Goal: Task Accomplishment & Management: Use online tool/utility

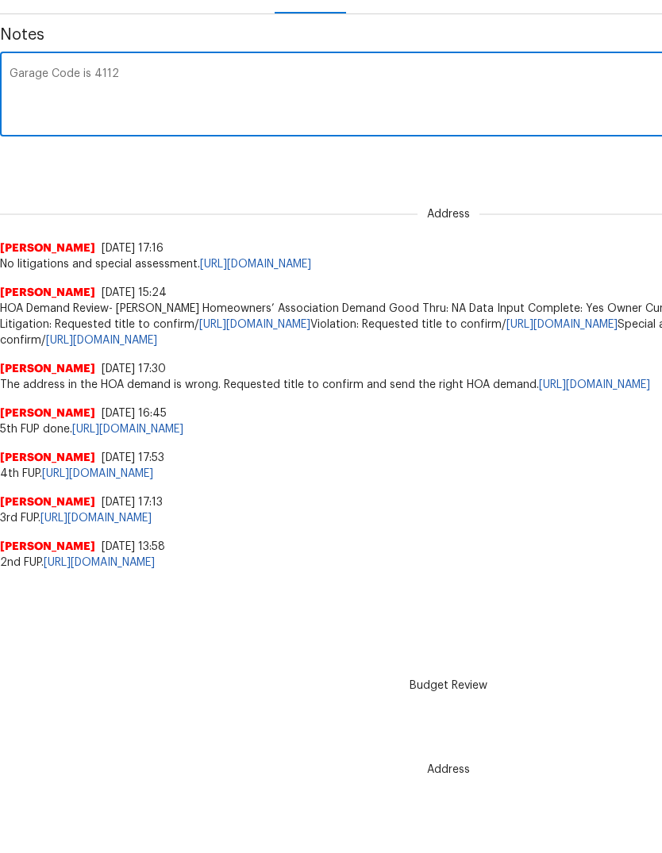
scroll to position [273, 0]
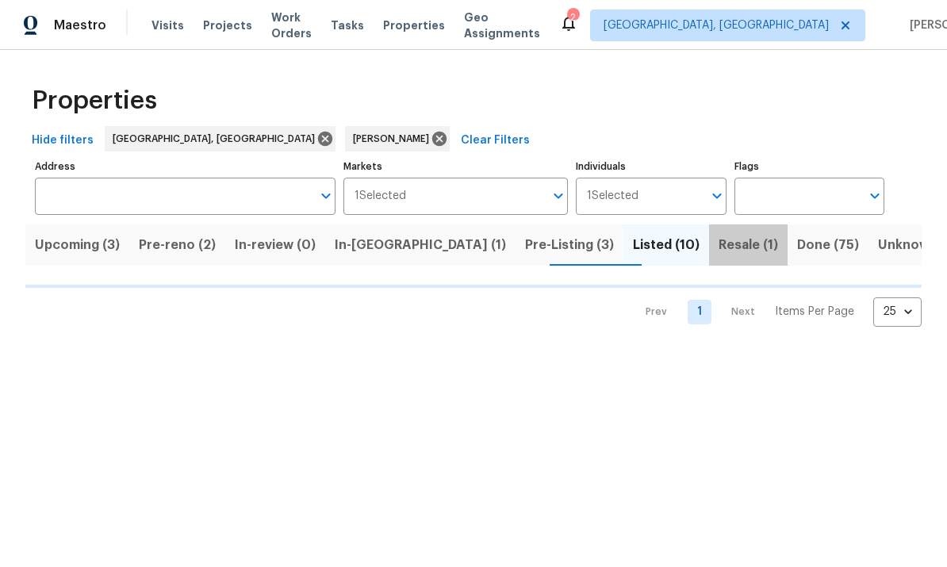
click at [719, 244] on span "Resale (1)" at bounding box center [749, 245] width 60 height 22
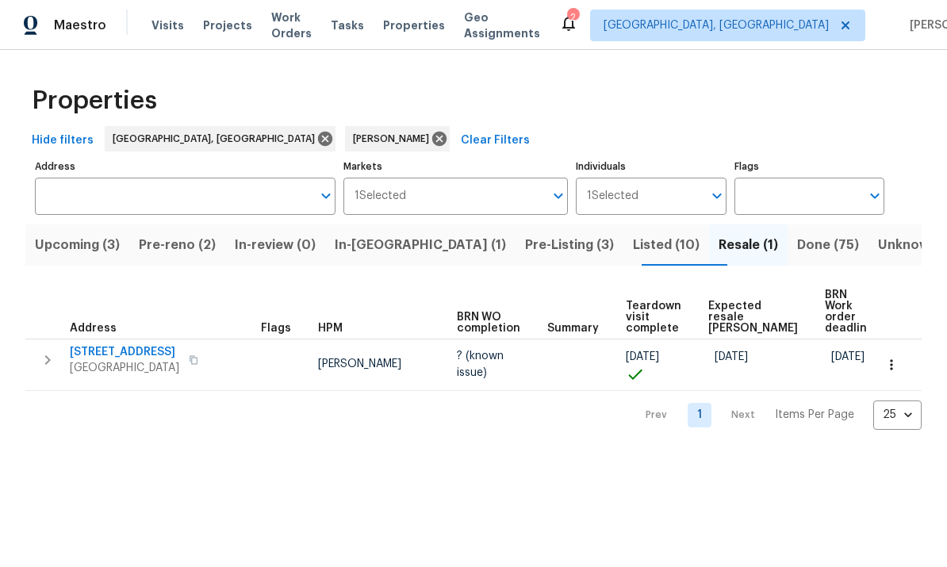
click at [844, 320] on span "BRN Work order deadline" at bounding box center [849, 312] width 49 height 44
click at [633, 244] on span "Listed (10)" at bounding box center [666, 245] width 67 height 22
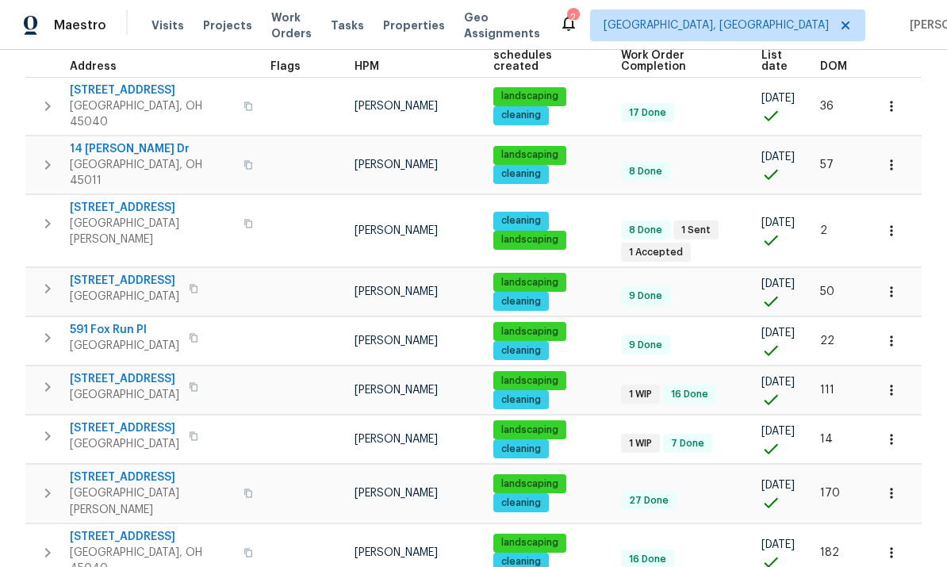
scroll to position [250, 0]
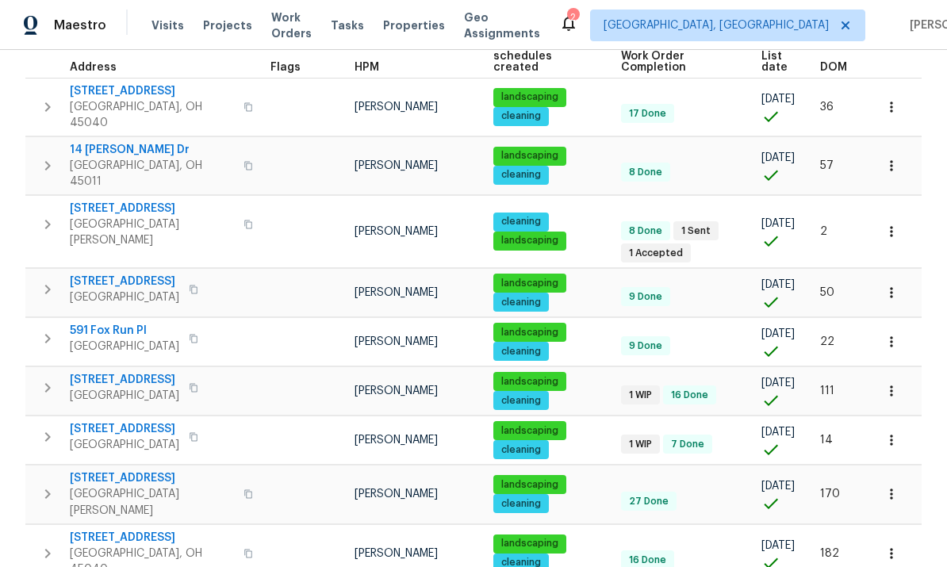
click at [890, 486] on icon "button" at bounding box center [892, 494] width 16 height 16
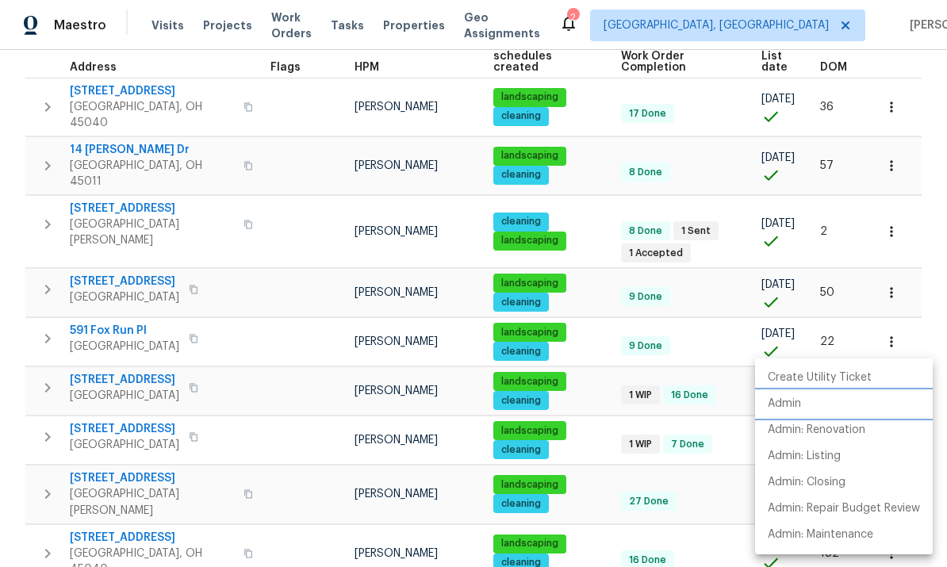
click at [808, 404] on li "Admin" at bounding box center [844, 404] width 178 height 26
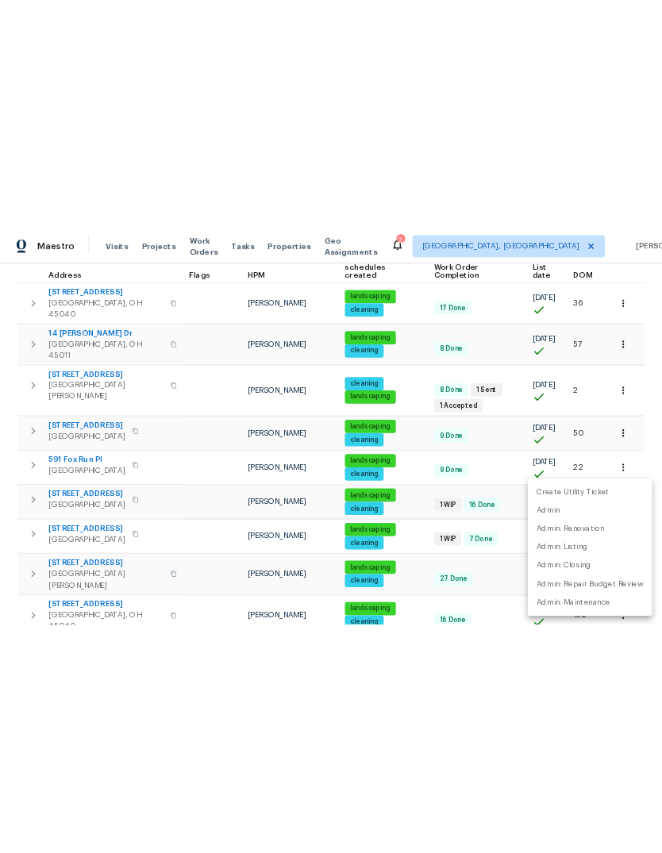
scroll to position [0, 0]
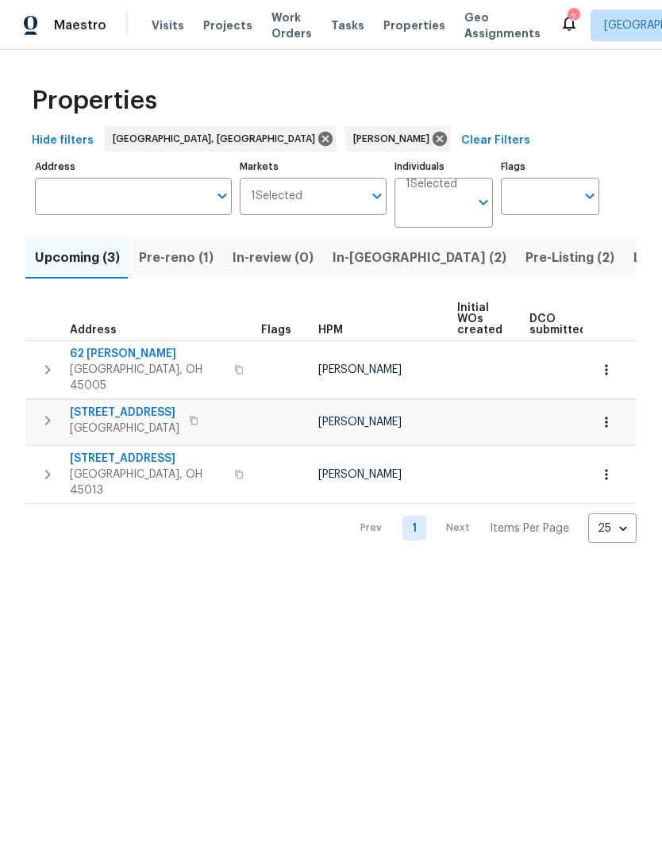
click at [372, 255] on span "In-[GEOGRAPHIC_DATA] (2)" at bounding box center [419, 258] width 174 height 22
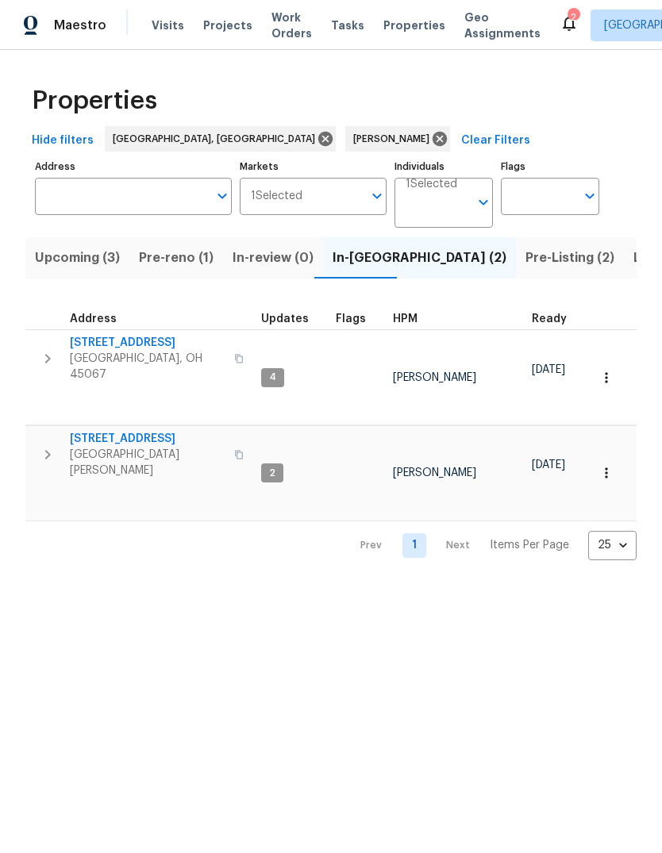
click at [156, 431] on span "6038 Glennsbury Ct" at bounding box center [147, 439] width 155 height 16
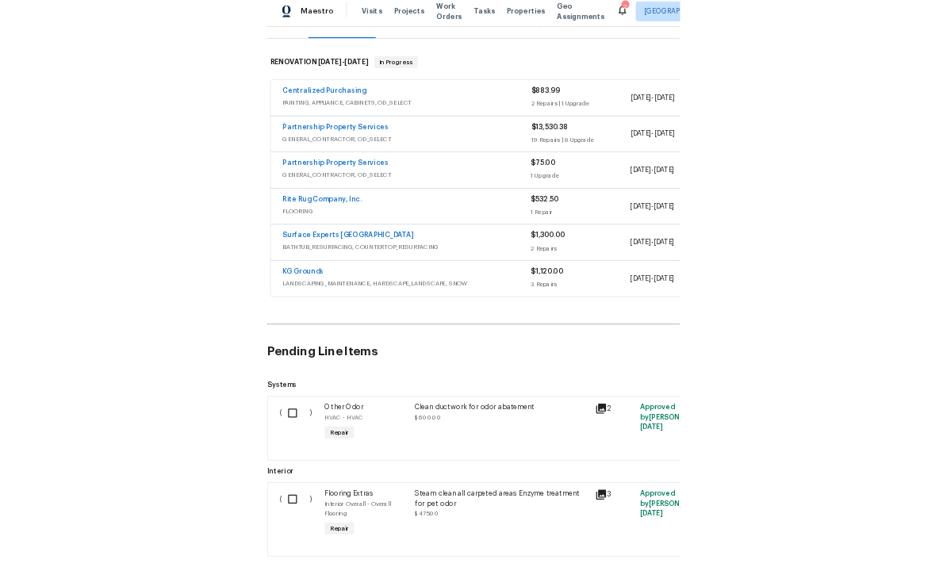
scroll to position [202, 0]
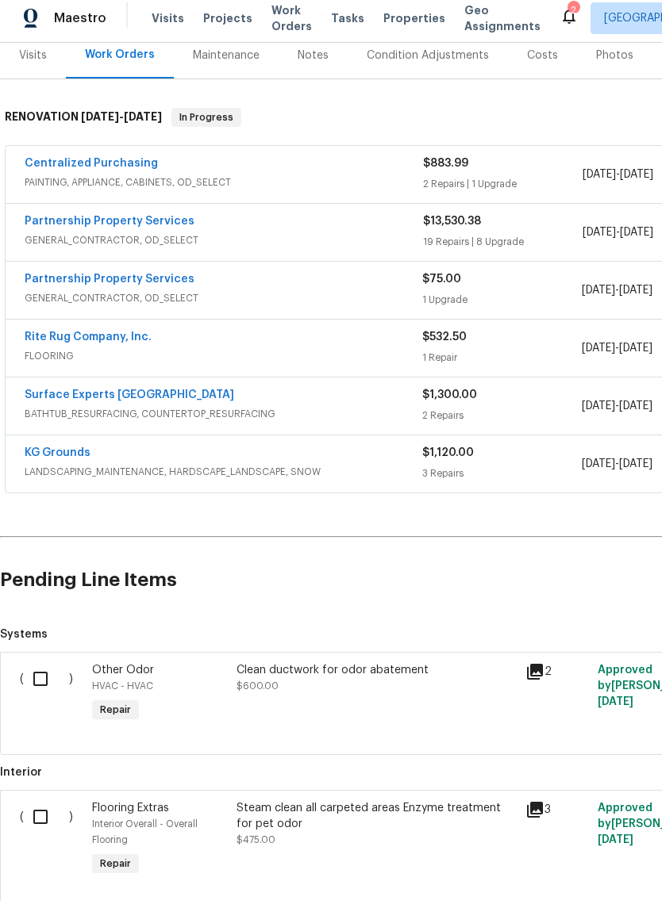
click at [144, 397] on link "Surface Experts [GEOGRAPHIC_DATA]" at bounding box center [129, 402] width 209 height 11
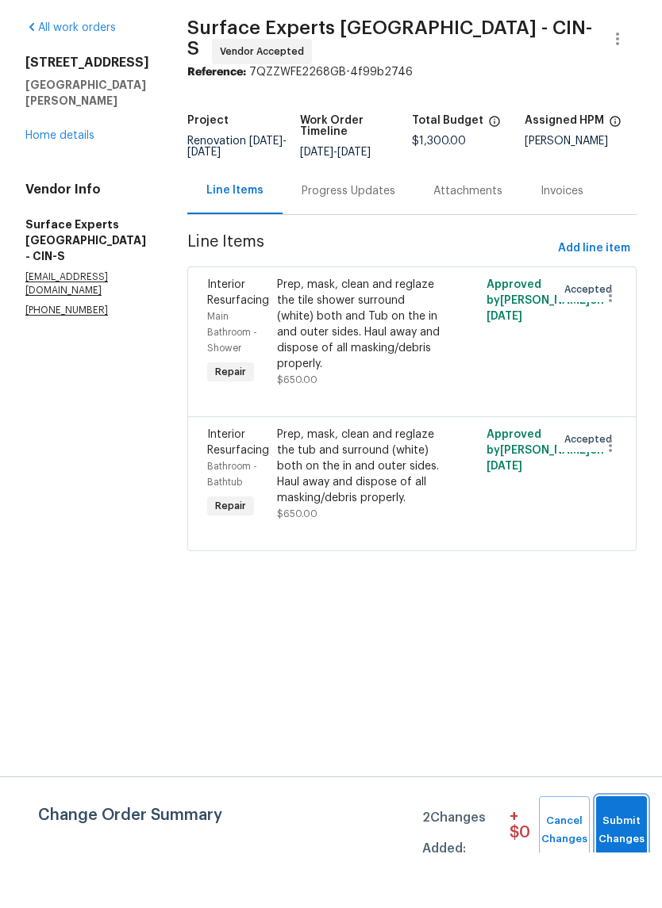
click at [617, 852] on button "Submit Changes" at bounding box center [621, 886] width 51 height 68
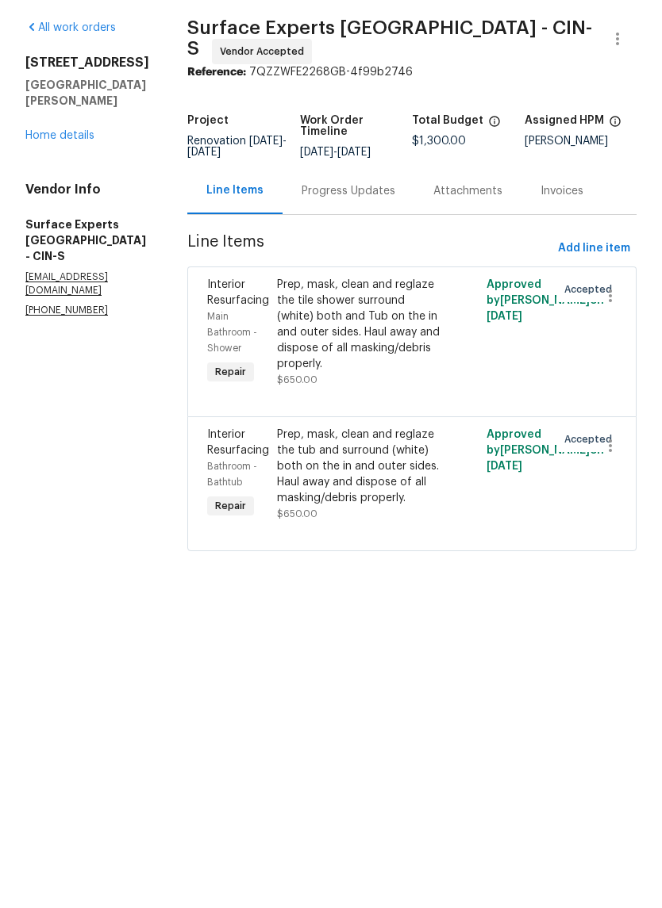
click at [610, 651] on html "Maestro Visits Projects Work Orders Tasks Properties Geo Assignments 2 [GEOGRAP…" at bounding box center [331, 325] width 662 height 651
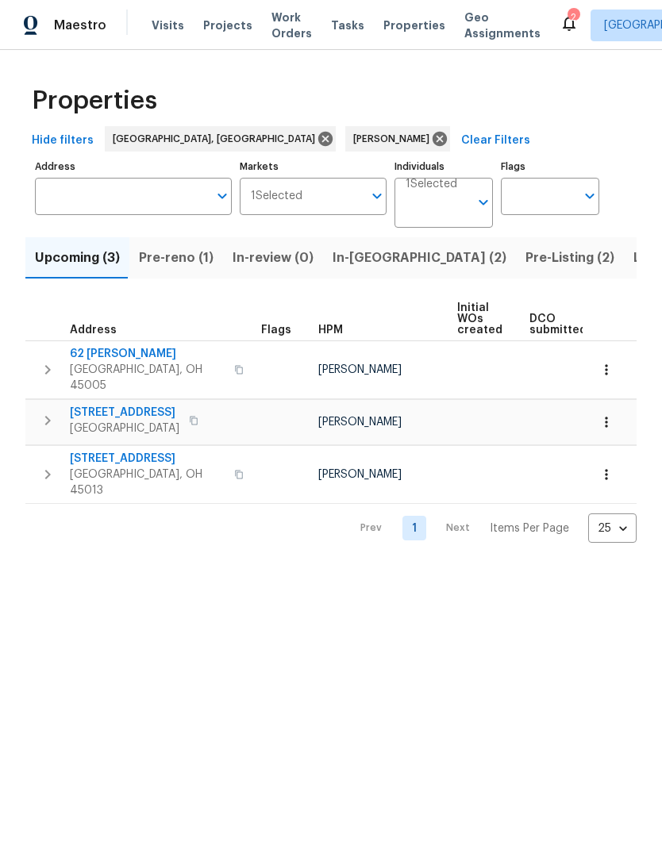
click at [525, 261] on span "Pre-Listing (2)" at bounding box center [569, 258] width 89 height 22
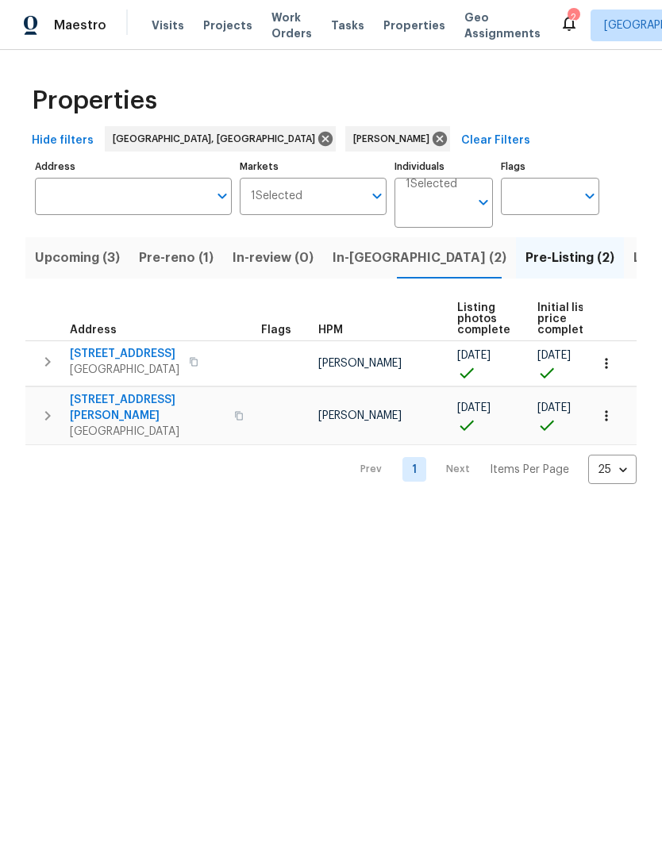
click at [633, 267] on span "Listed (11)" at bounding box center [664, 258] width 63 height 22
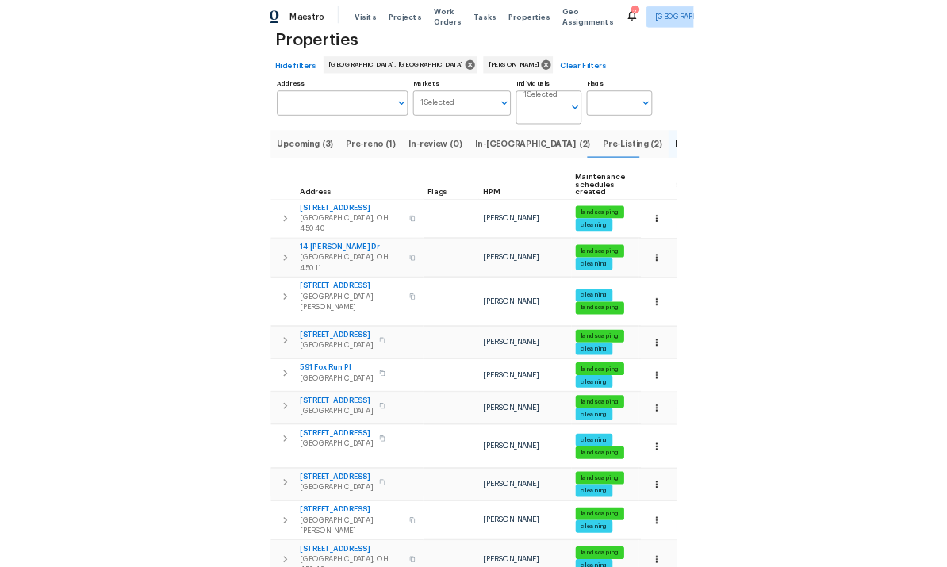
scroll to position [40, 0]
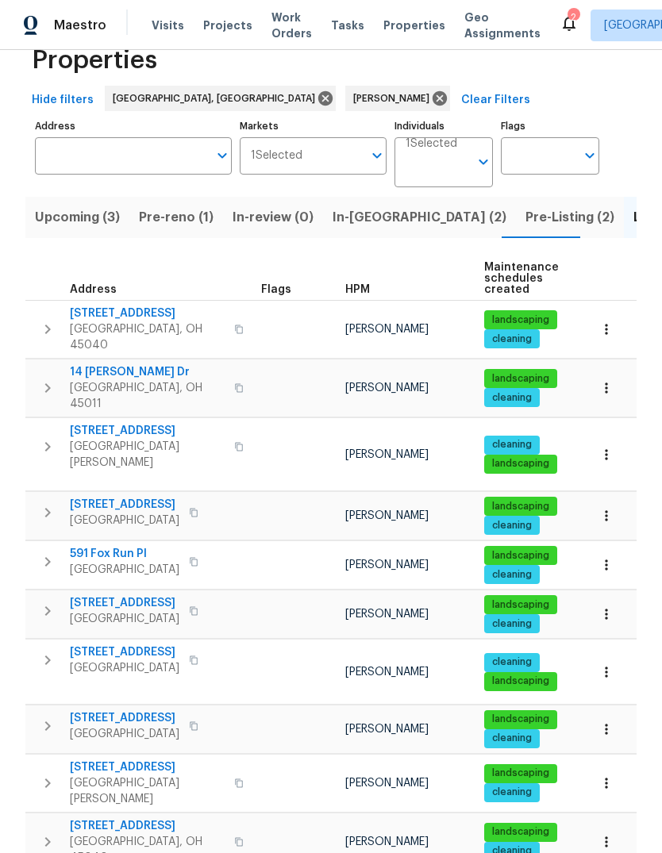
click at [133, 644] on span "[STREET_ADDRESS]" at bounding box center [124, 652] width 109 height 16
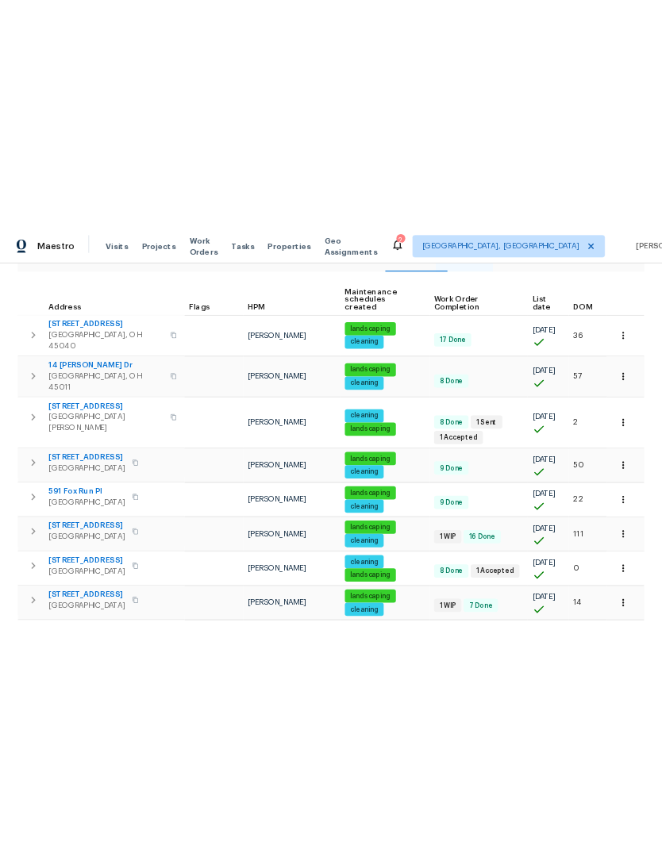
scroll to position [202, 0]
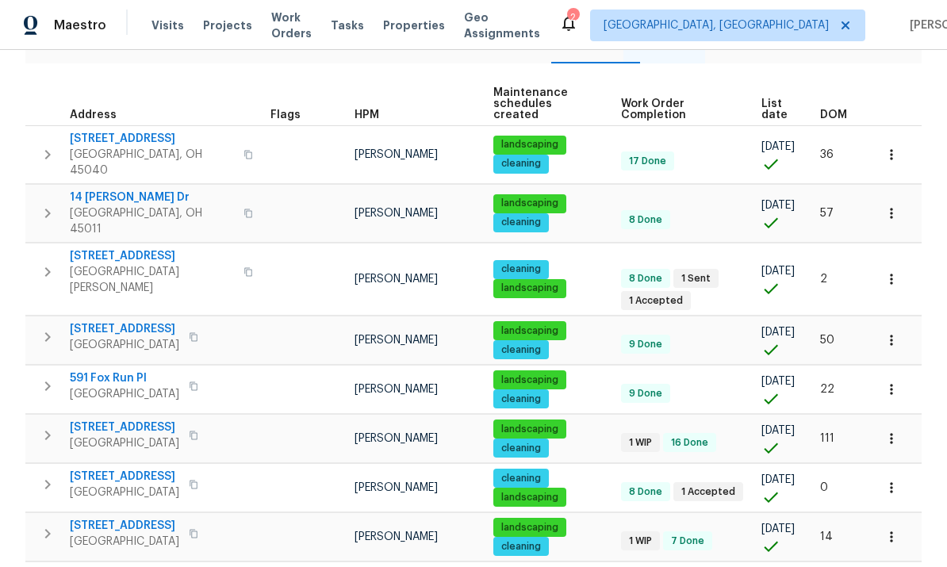
click at [154, 469] on span "[STREET_ADDRESS]" at bounding box center [124, 477] width 109 height 16
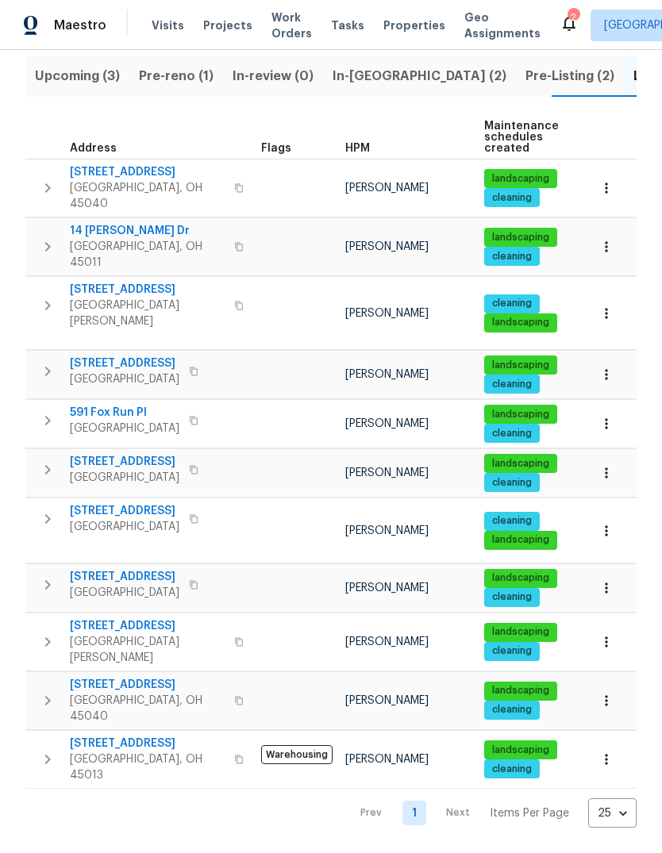
scroll to position [40, 0]
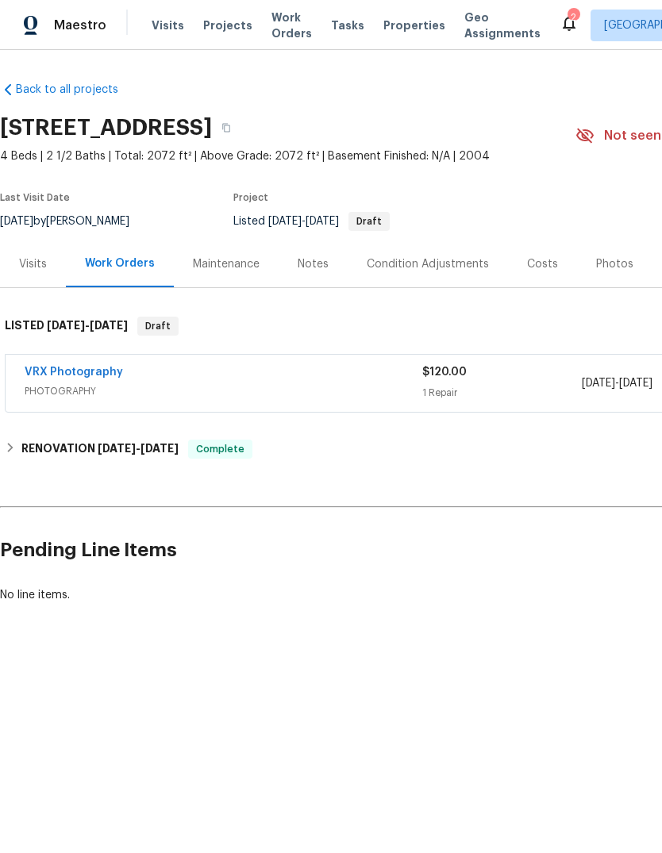
click at [128, 259] on div "Work Orders" at bounding box center [120, 263] width 70 height 16
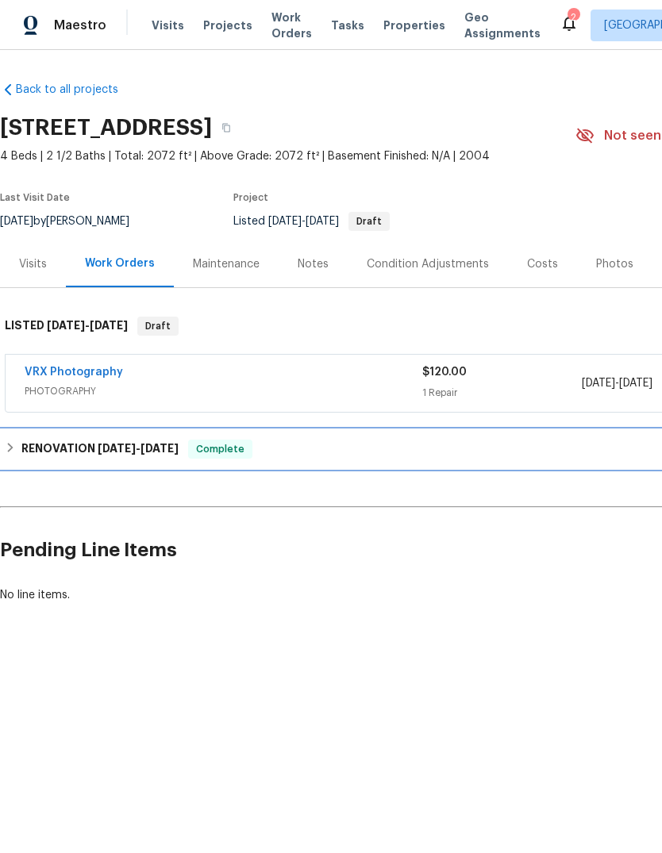
click at [162, 461] on div "RENOVATION [DATE] - [DATE] Complete" at bounding box center [448, 449] width 897 height 38
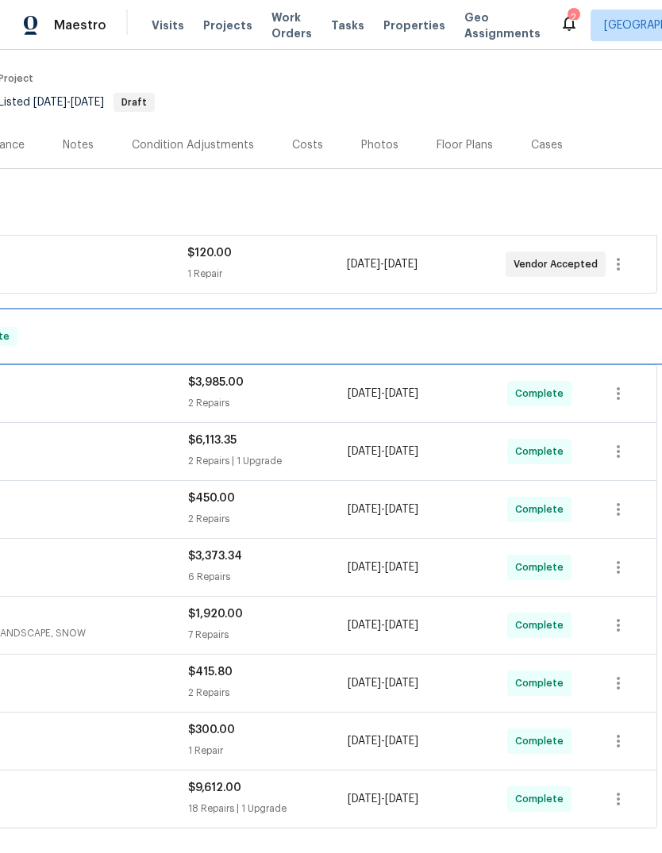
scroll to position [119, 235]
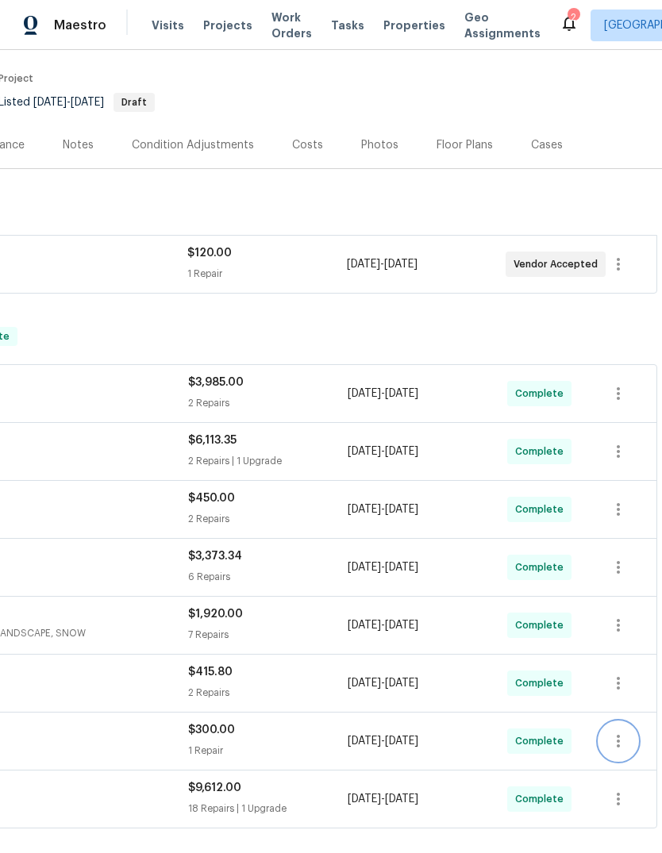
click at [616, 622] on icon "button" at bounding box center [618, 740] width 19 height 19
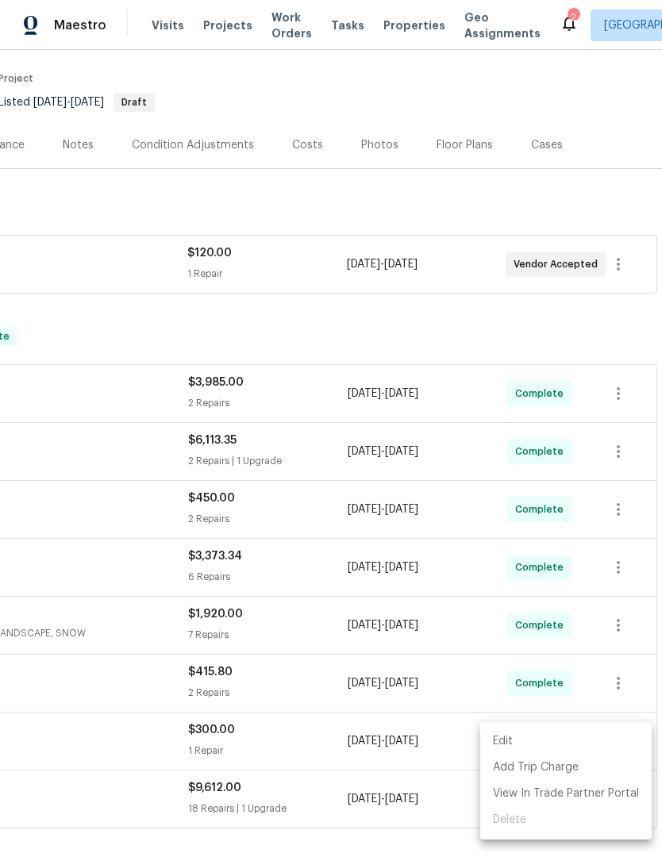
click at [93, 622] on div at bounding box center [331, 426] width 662 height 853
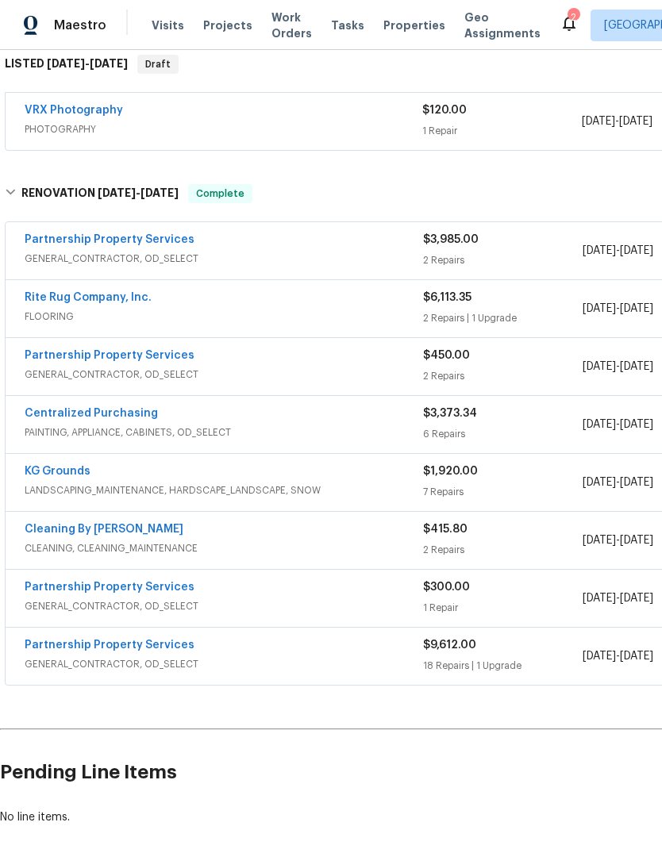
scroll to position [262, 0]
click at [94, 591] on link "Partnership Property Services" at bounding box center [110, 587] width 170 height 11
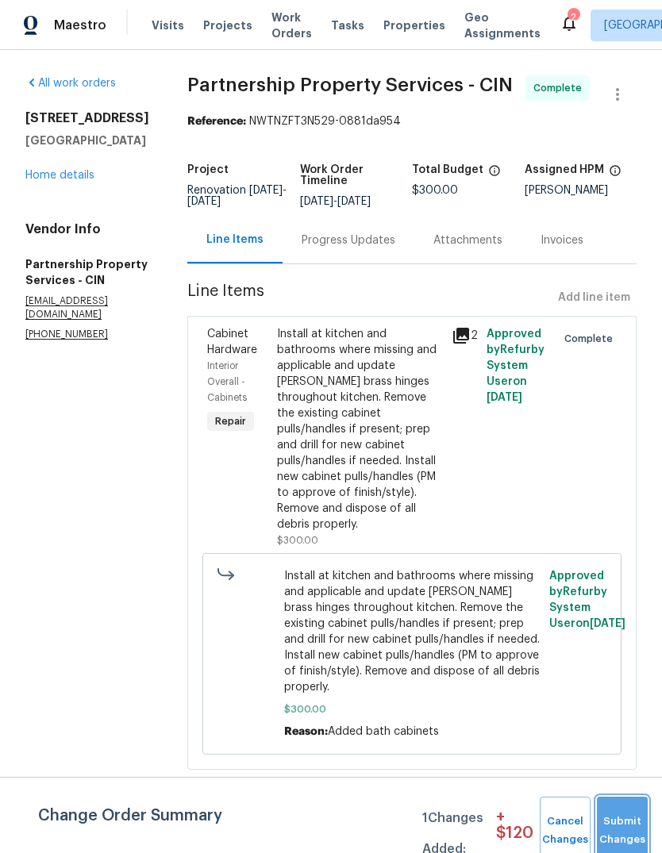
click at [625, 622] on button "Submit Changes" at bounding box center [622, 831] width 51 height 68
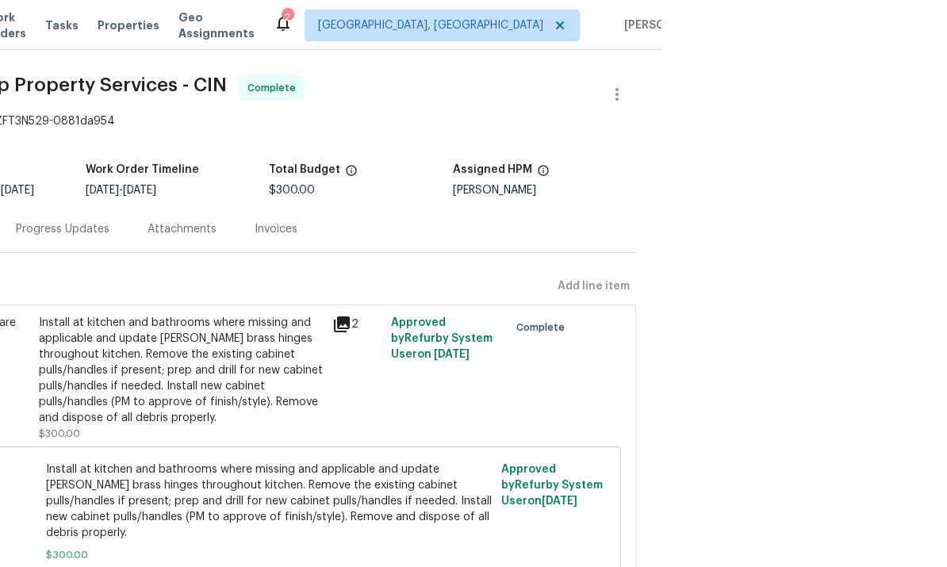
scroll to position [59, 0]
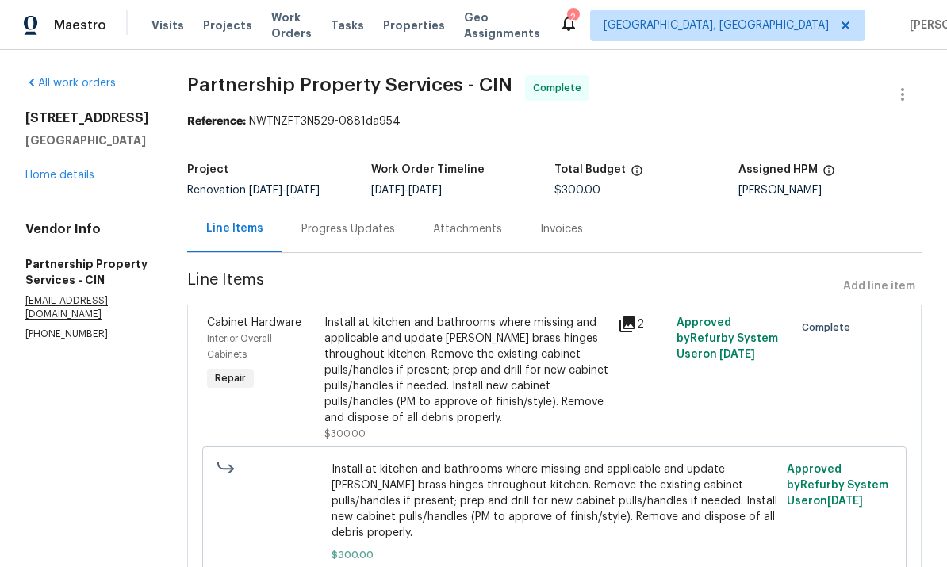
click at [56, 170] on link "Home details" at bounding box center [59, 175] width 69 height 11
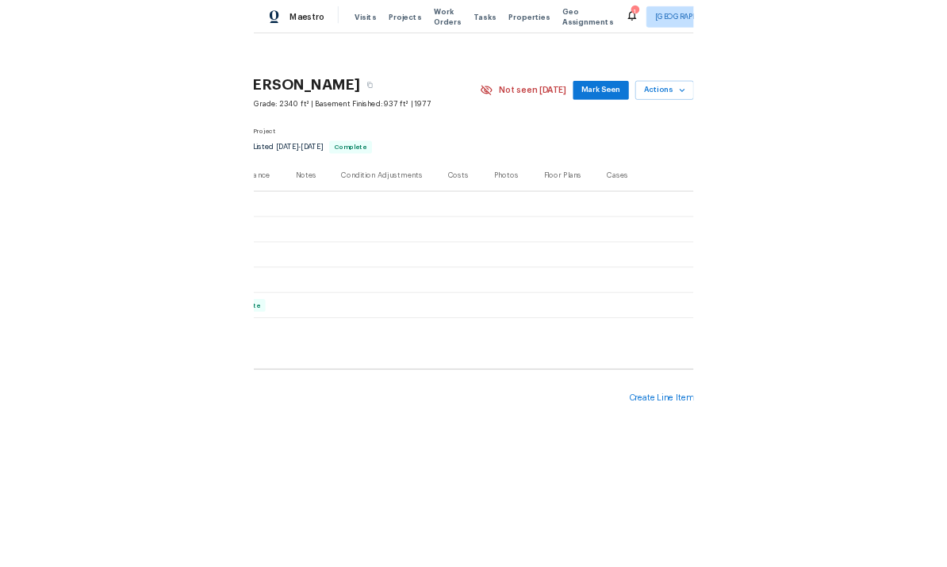
scroll to position [0, 235]
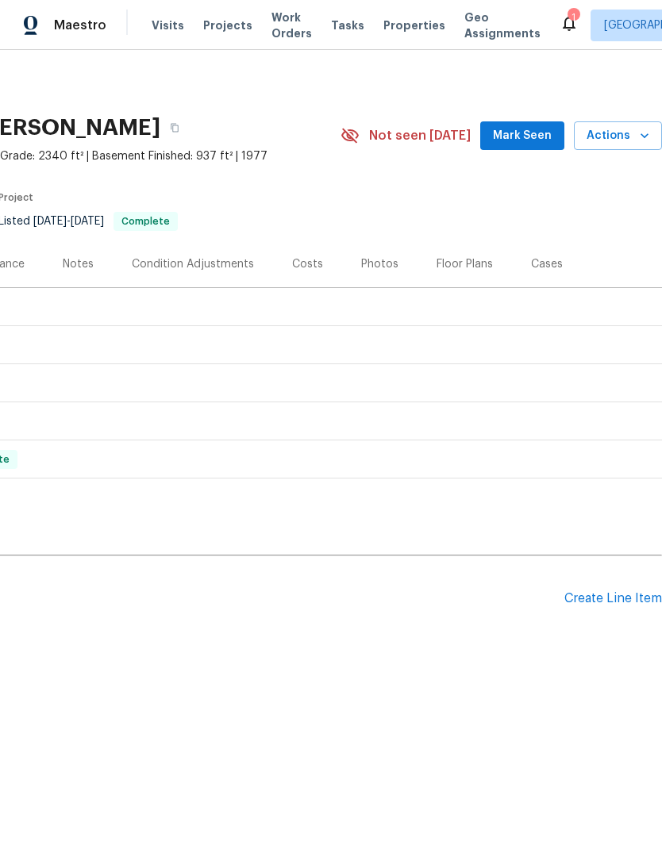
click at [607, 566] on div "Create Line Item" at bounding box center [613, 598] width 98 height 15
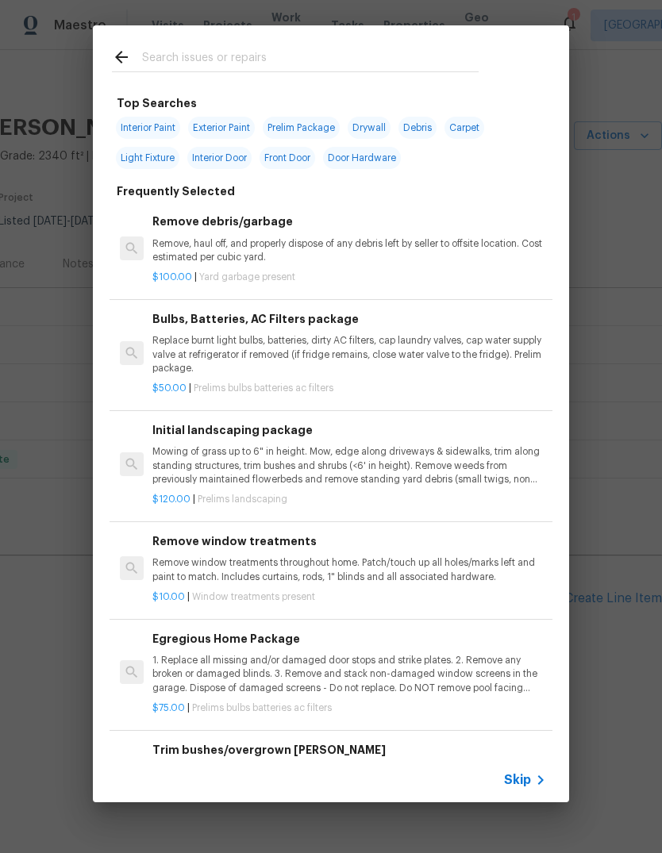
click at [425, 44] on div at bounding box center [295, 56] width 405 height 63
click at [165, 54] on input "text" at bounding box center [310, 60] width 336 height 24
type input "Utter repair"
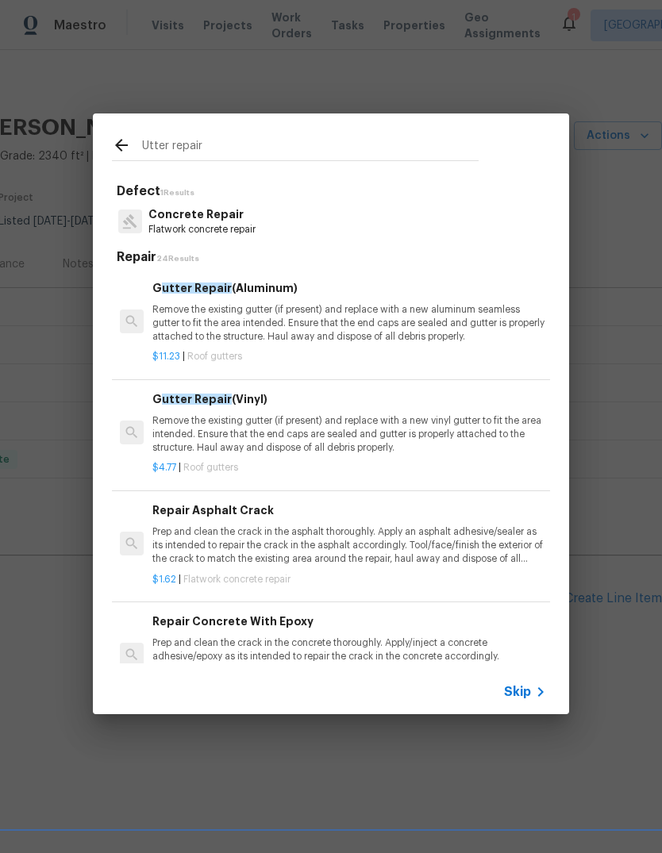
click at [199, 414] on p "Remove the existing gutter (if present) and replace with a new vinyl gutter to …" at bounding box center [349, 434] width 394 height 40
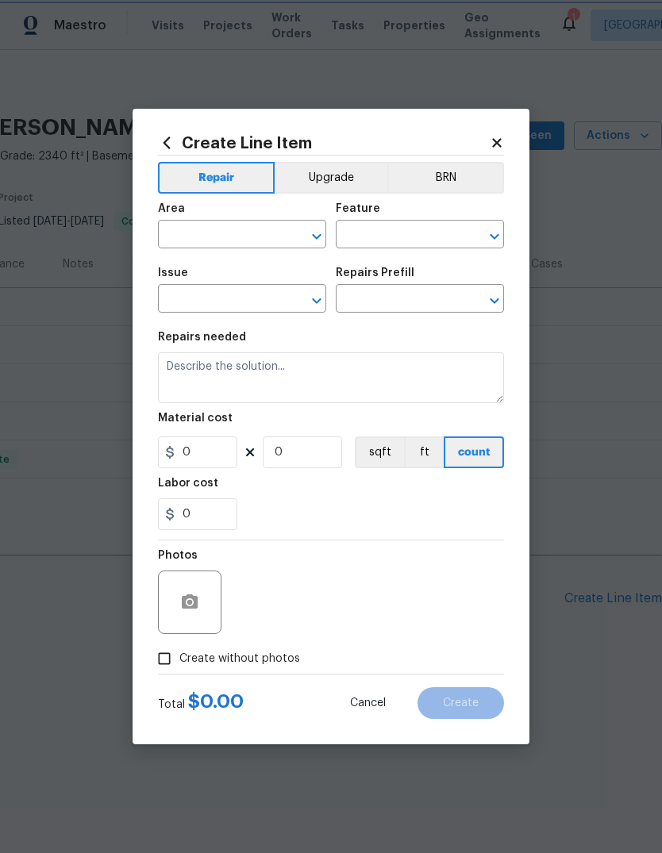
type input "Eaves and Trim"
type input "Gutters"
type textarea "Remove the existing gutter (if present) and replace with a new vinyl gutter to …"
type input "1"
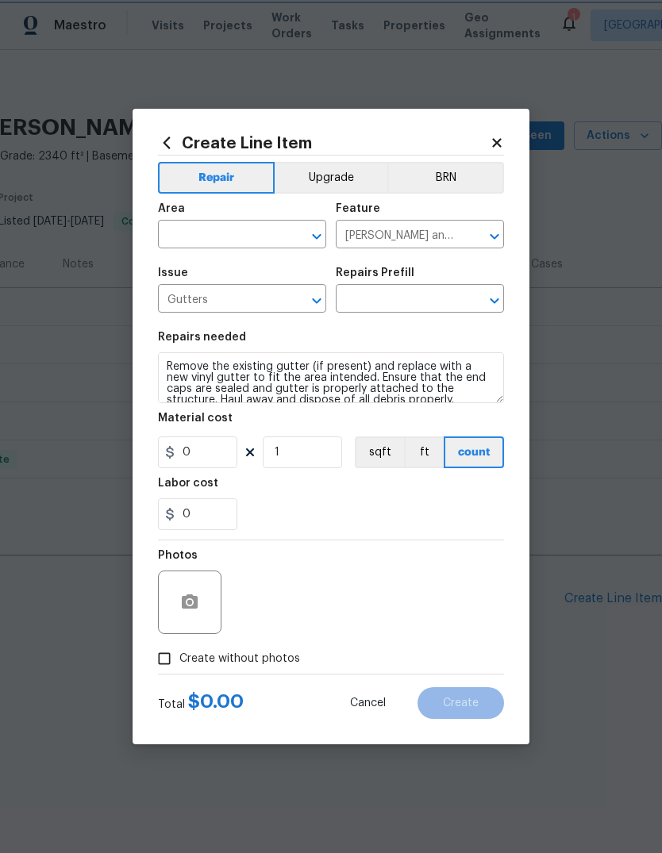
type input "Gutter Repair (Vinyl) $4.77"
type input "4.77"
click at [191, 244] on input "text" at bounding box center [220, 236] width 124 height 25
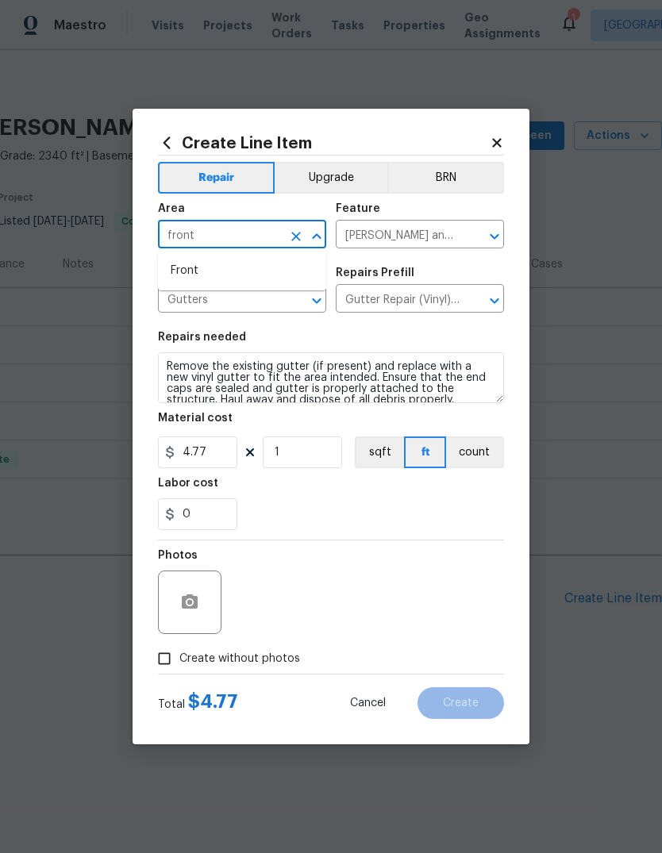
click at [182, 266] on li "Front" at bounding box center [242, 271] width 168 height 26
type input "Front"
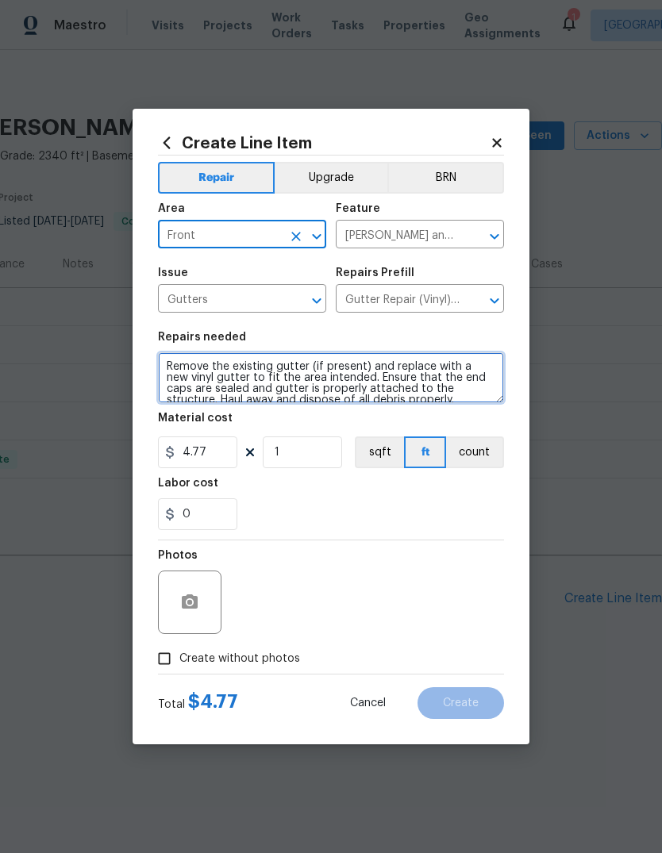
click at [172, 366] on textarea "Remove the existing gutter (if present) and replace with a new vinyl gutter to …" at bounding box center [331, 377] width 346 height 51
click at [197, 363] on textarea "Remove the existing gutter (if present) and replace with a new vinyl gutter to …" at bounding box center [331, 377] width 346 height 51
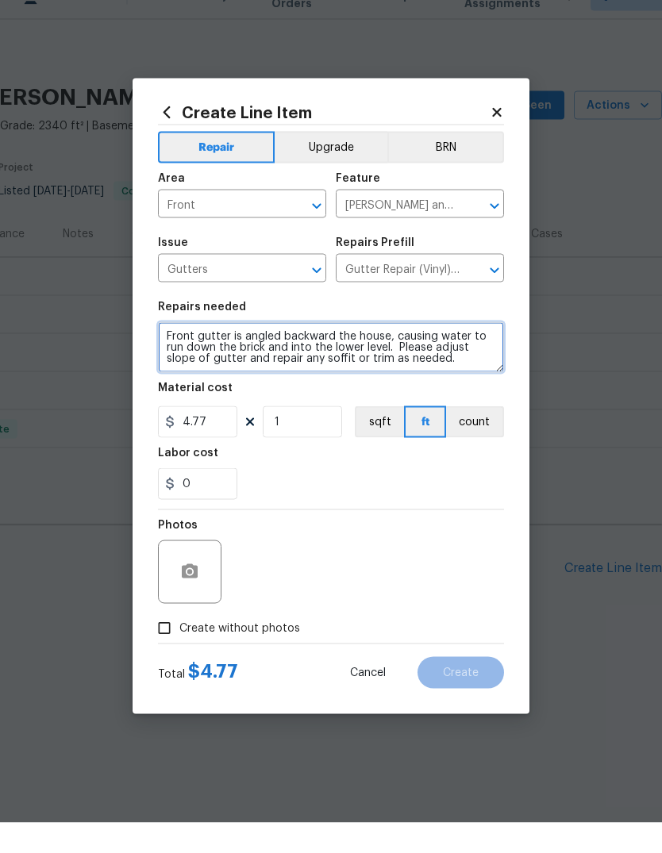
type textarea "Front gutter is angled backward the house, causing water to run down the brick …"
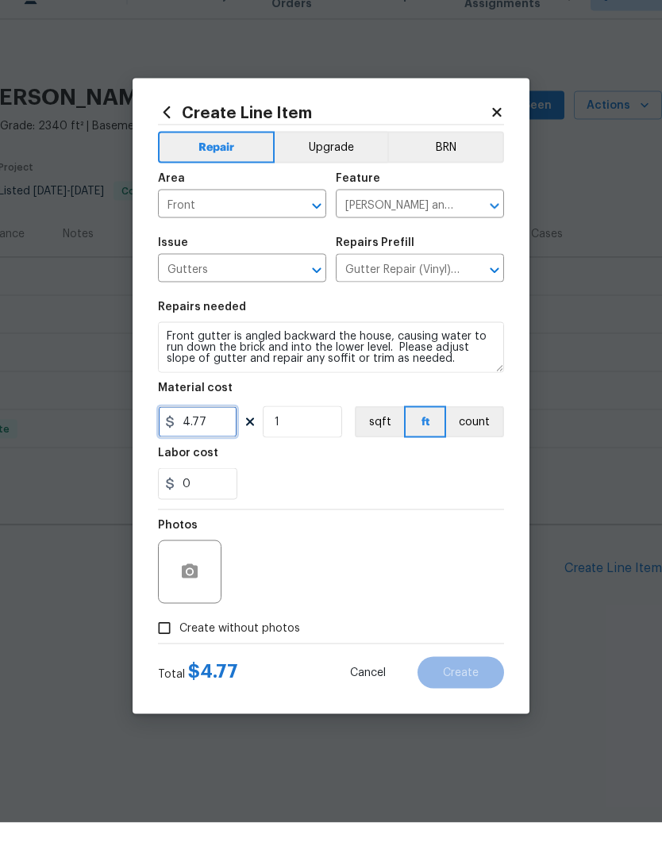
click at [220, 436] on input "4.77" at bounding box center [197, 452] width 79 height 32
click at [224, 436] on input "4.77" at bounding box center [197, 452] width 79 height 32
type input "300"
click at [454, 498] on div "0" at bounding box center [331, 514] width 346 height 32
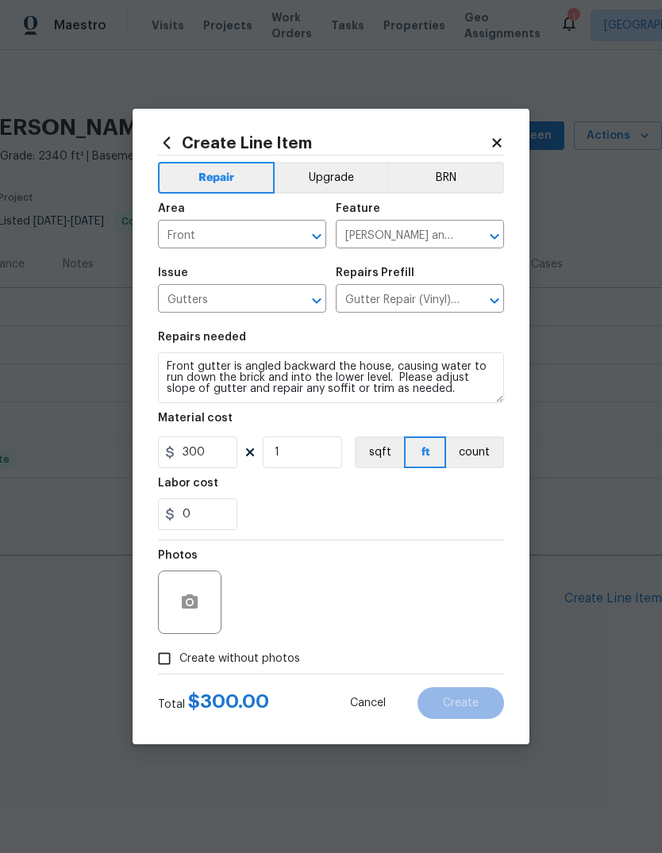
click at [164, 566] on input "Create without photos" at bounding box center [164, 658] width 30 height 30
checkbox input "true"
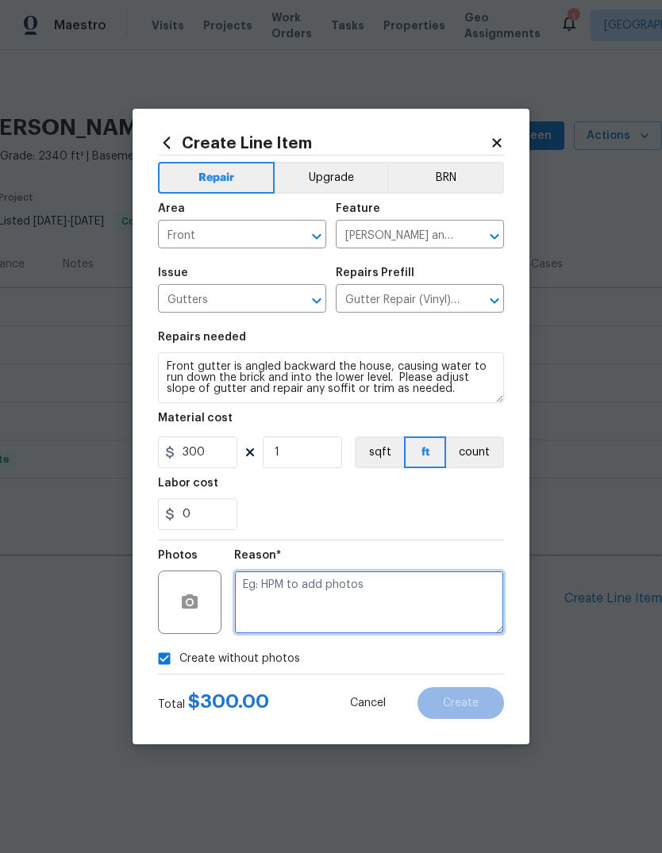
click at [331, 566] on textarea at bounding box center [369, 601] width 270 height 63
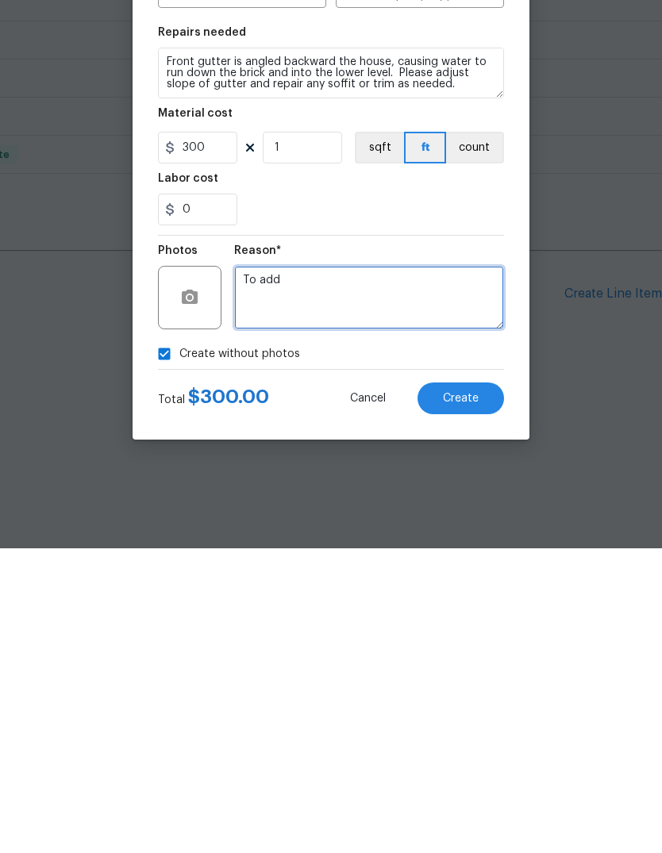
type textarea "To add"
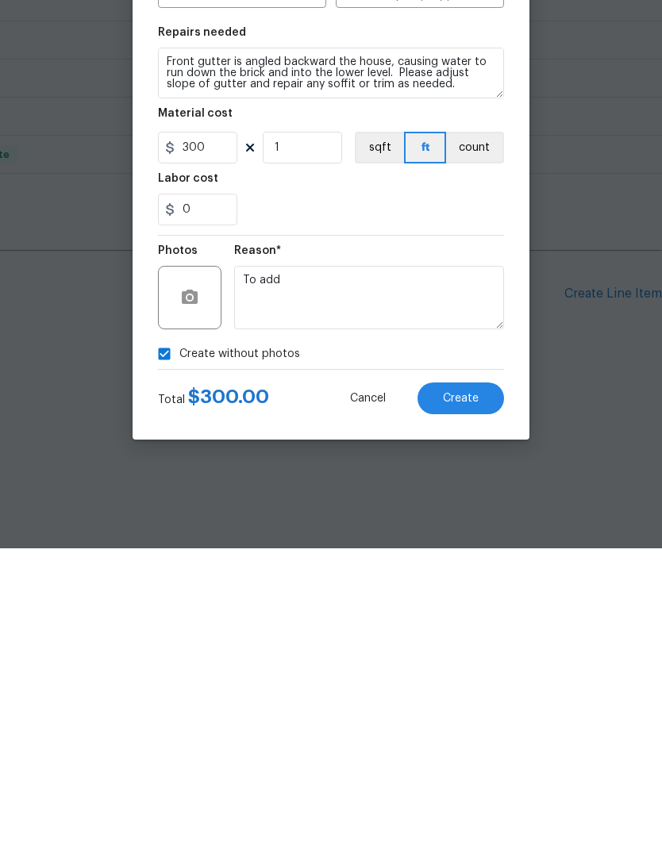
click at [471, 566] on span "Create" at bounding box center [461, 703] width 36 height 12
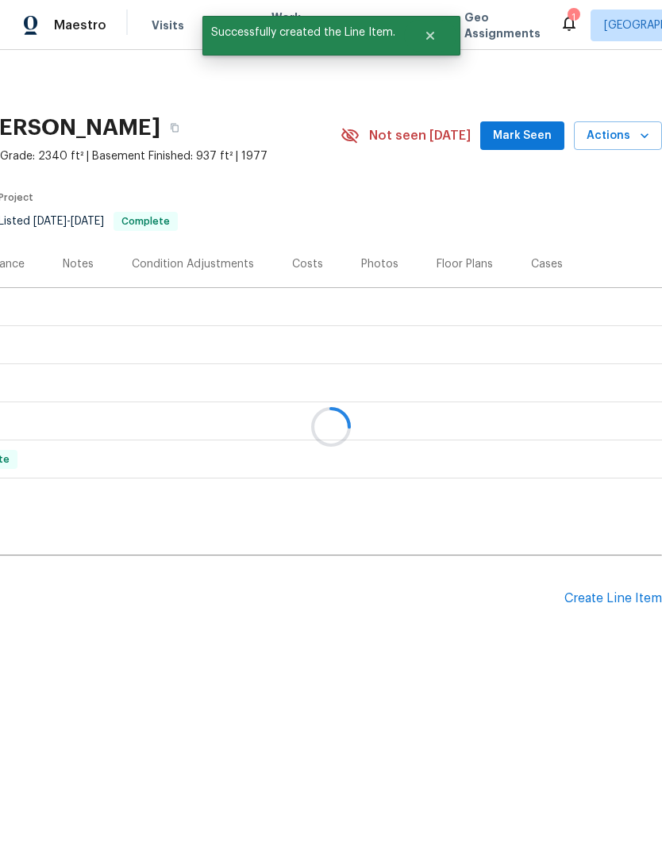
click at [621, 566] on div at bounding box center [331, 426] width 662 height 853
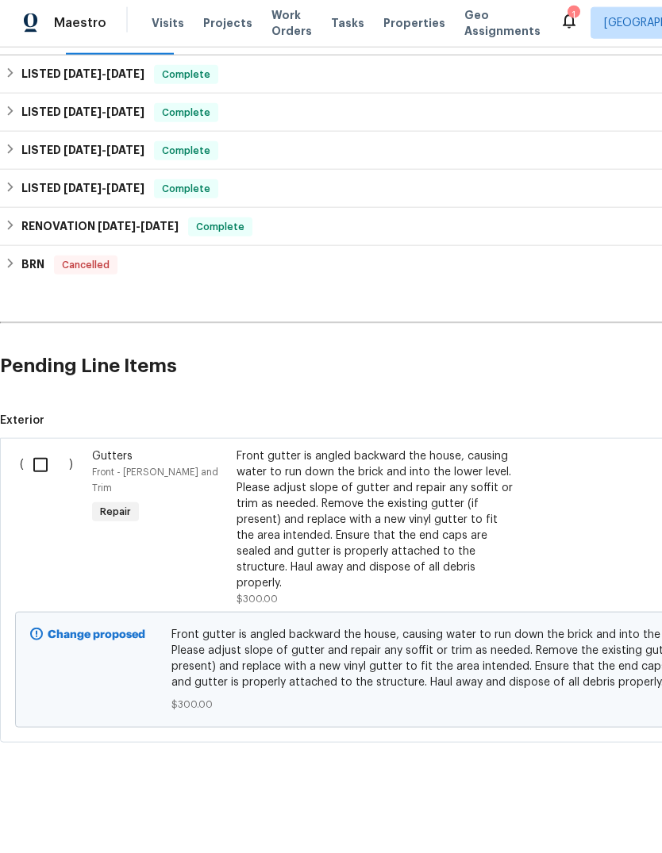
scroll to position [155, 0]
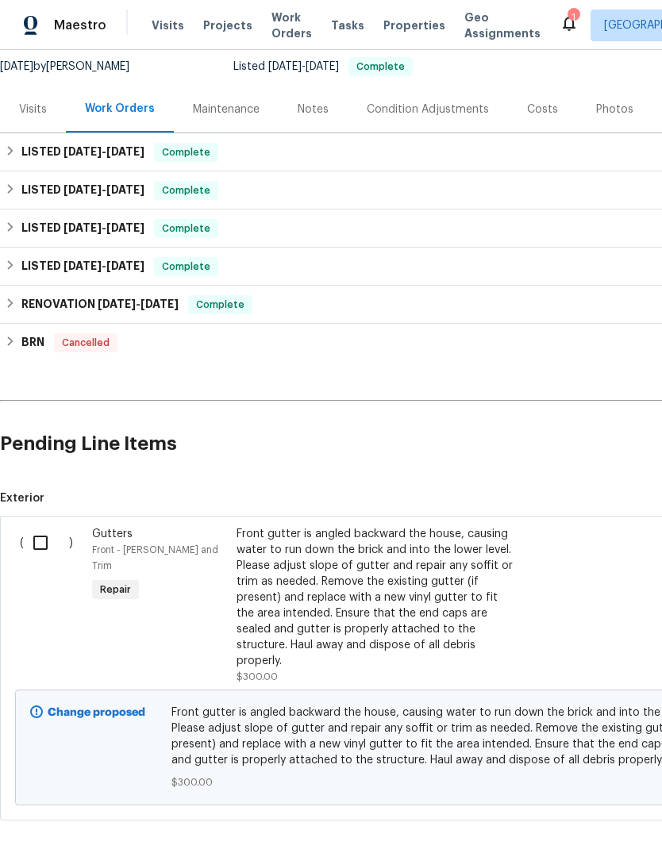
click at [40, 556] on input "checkbox" at bounding box center [46, 542] width 45 height 33
checkbox input "true"
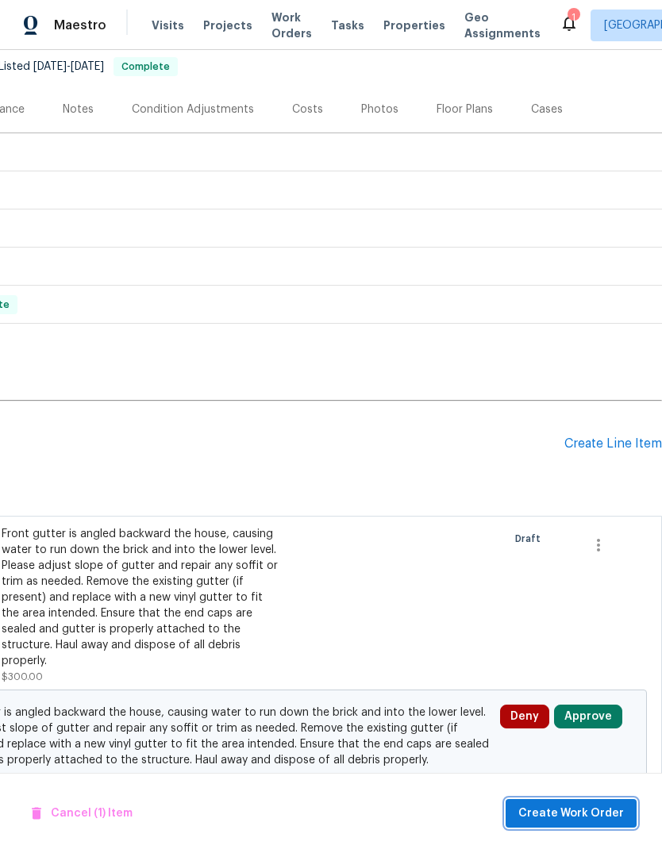
click at [587, 566] on span "Create Work Order" at bounding box center [571, 814] width 106 height 20
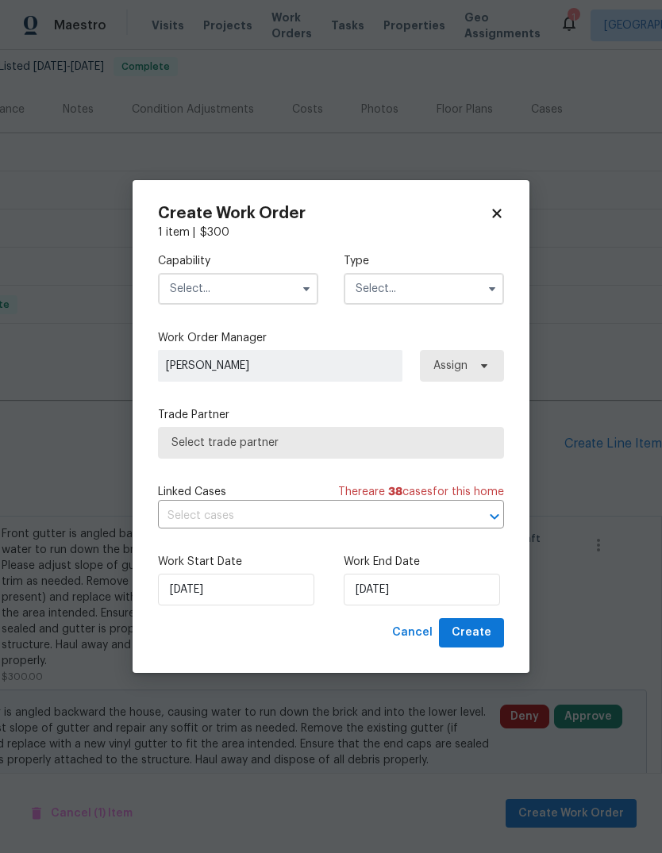
click at [261, 289] on input "text" at bounding box center [238, 289] width 160 height 32
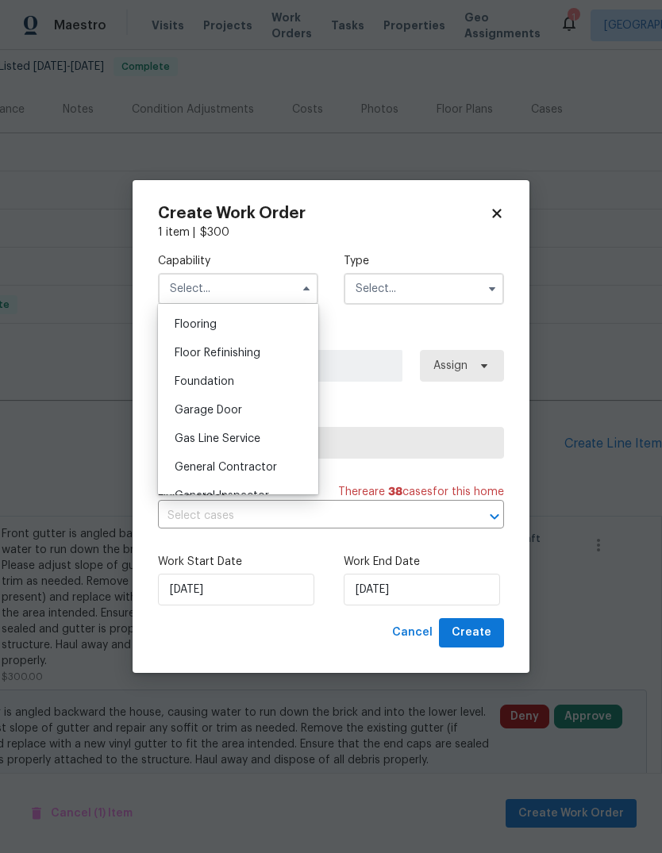
scroll to position [624, 0]
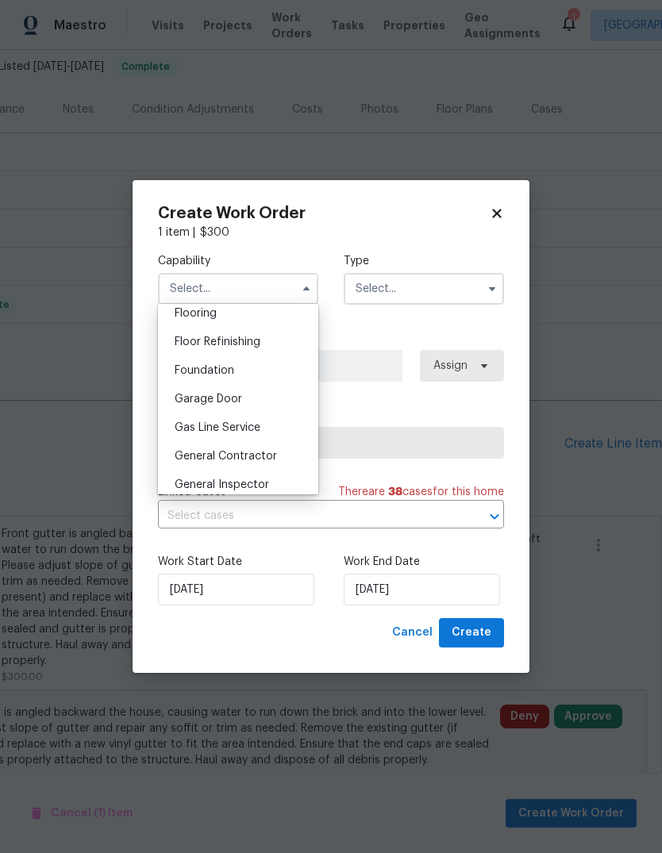
click at [271, 451] on span "General Contractor" at bounding box center [226, 456] width 102 height 11
type input "General Contractor"
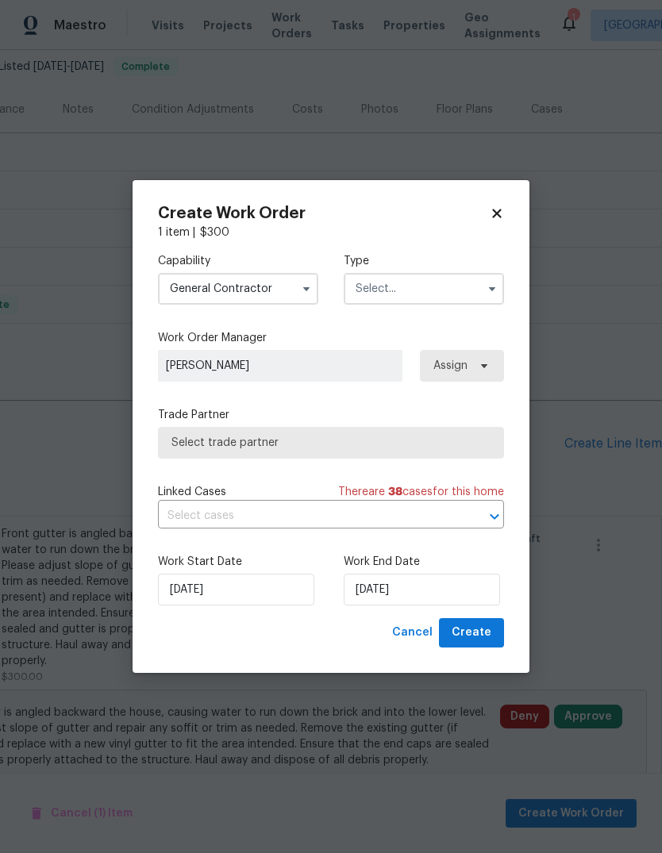
click at [460, 288] on input "text" at bounding box center [424, 289] width 160 height 32
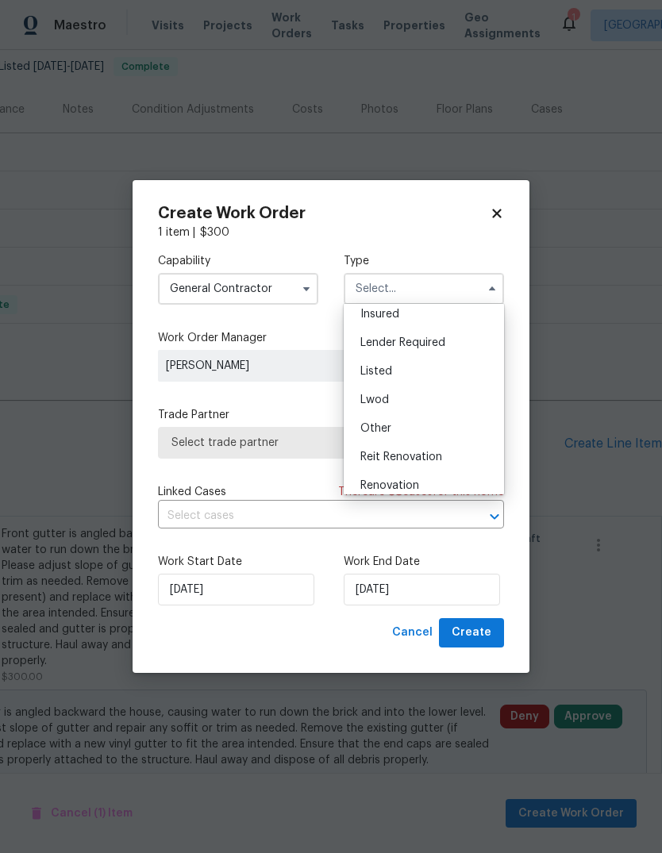
scroll to position [99, 0]
click at [448, 374] on div "Listed" at bounding box center [423, 365] width 152 height 29
type input "Listed"
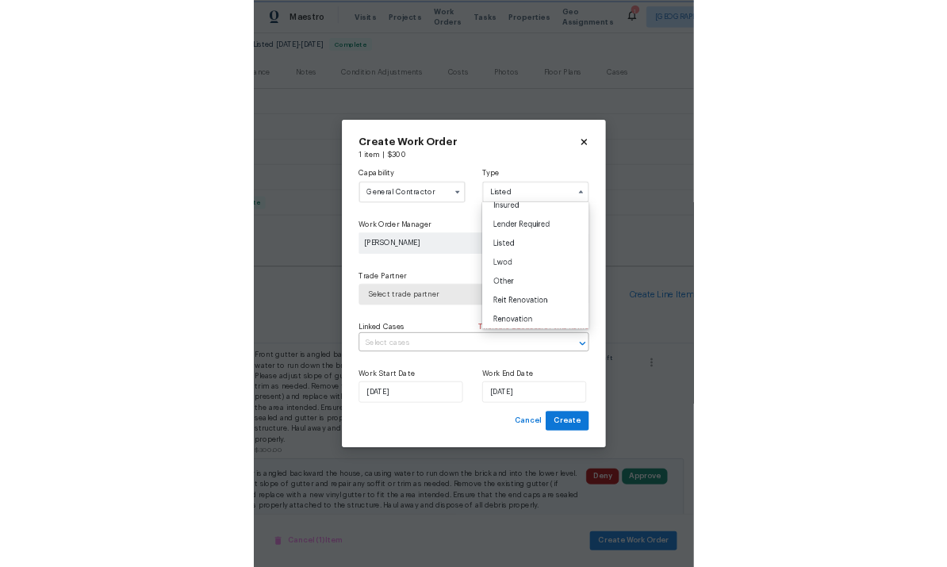
scroll to position [0, 0]
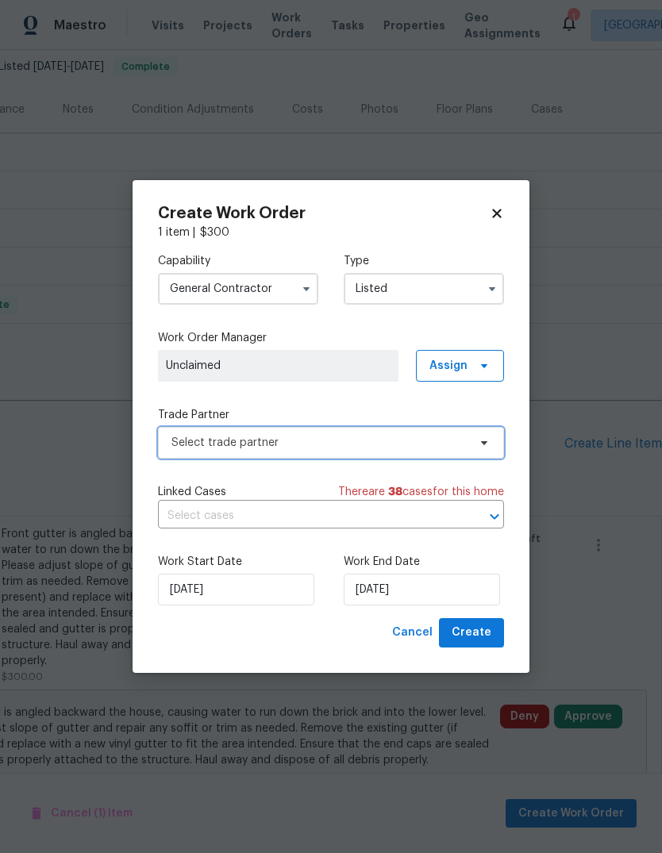
click at [342, 443] on span "Select trade partner" at bounding box center [319, 443] width 296 height 16
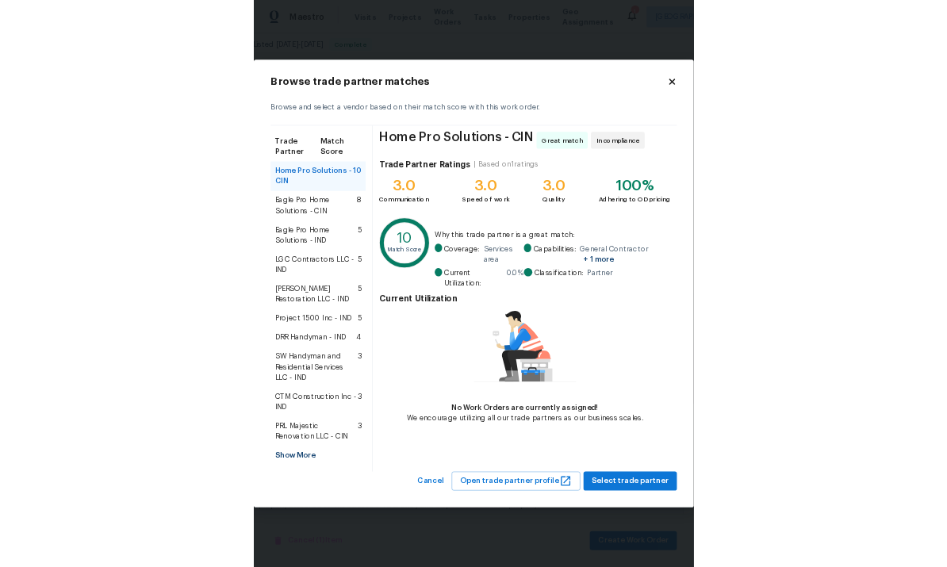
scroll to position [155, 0]
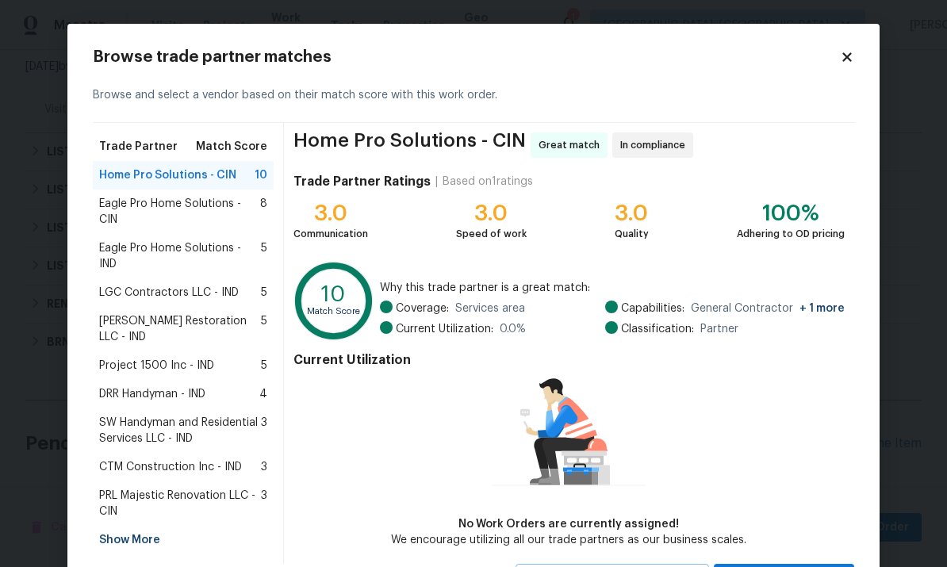
click at [223, 202] on span "Eagle Pro Home Solutions - CIN" at bounding box center [179, 212] width 161 height 32
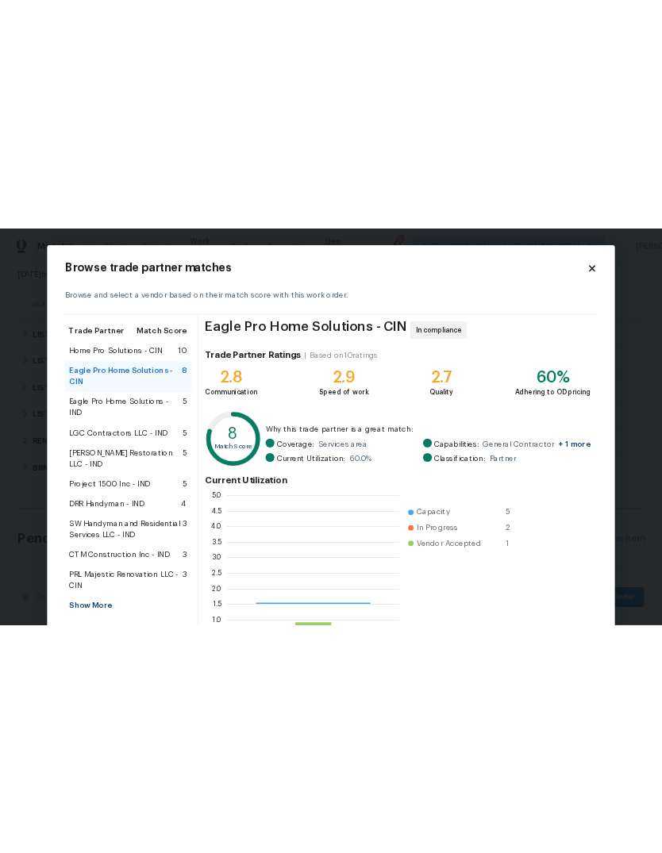
scroll to position [222, 246]
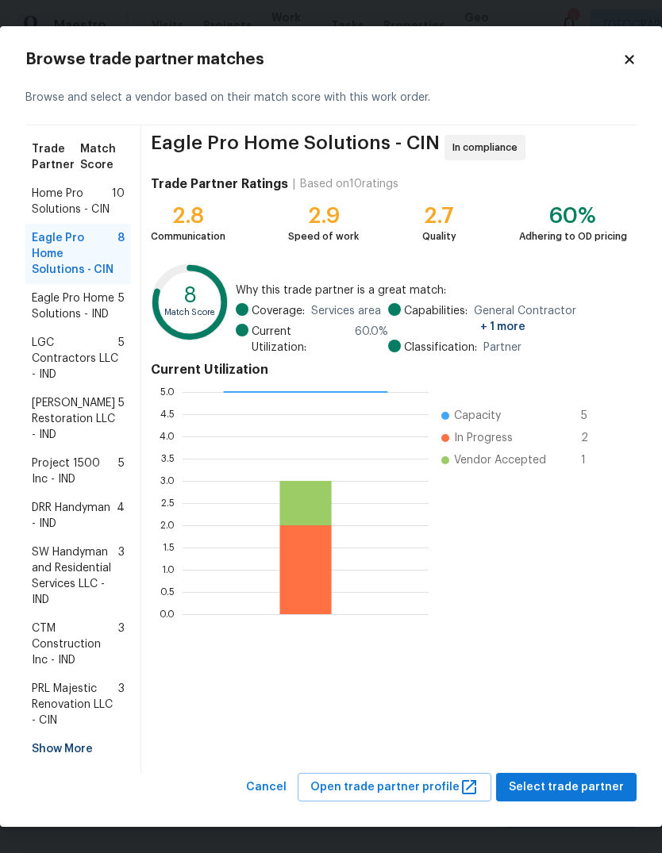
click at [63, 253] on span "Eagle Pro Home Solutions - CIN" at bounding box center [75, 254] width 86 height 48
click at [70, 213] on span "Home Pro Solutions - CIN" at bounding box center [72, 202] width 80 height 32
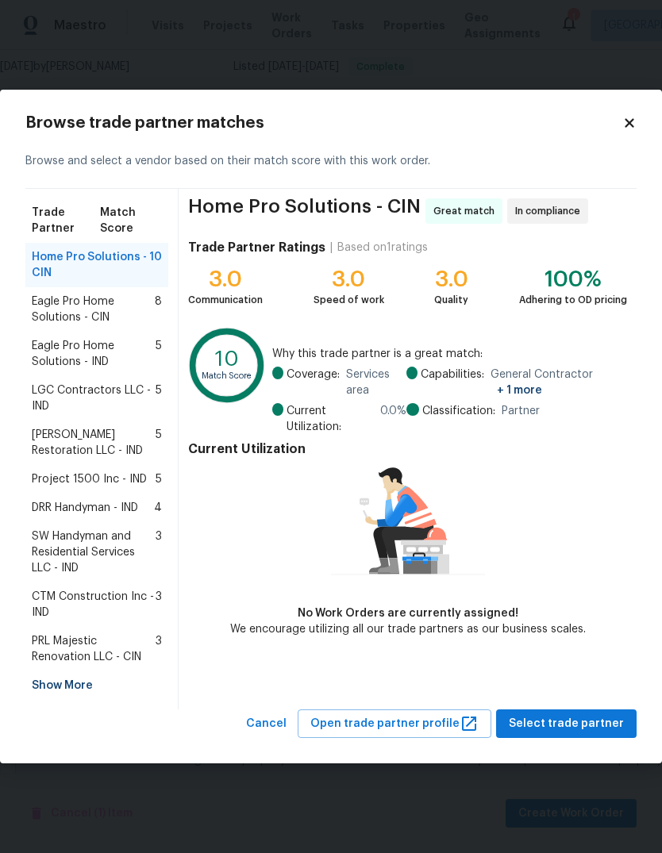
click at [566, 566] on span "Select trade partner" at bounding box center [566, 724] width 115 height 20
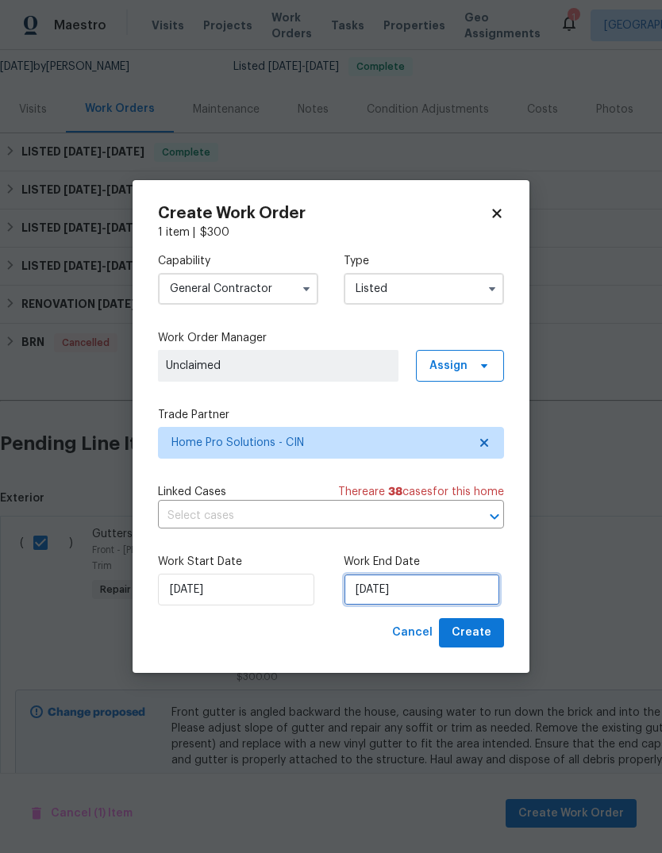
click at [428, 566] on input "9/25/2025" at bounding box center [422, 590] width 156 height 32
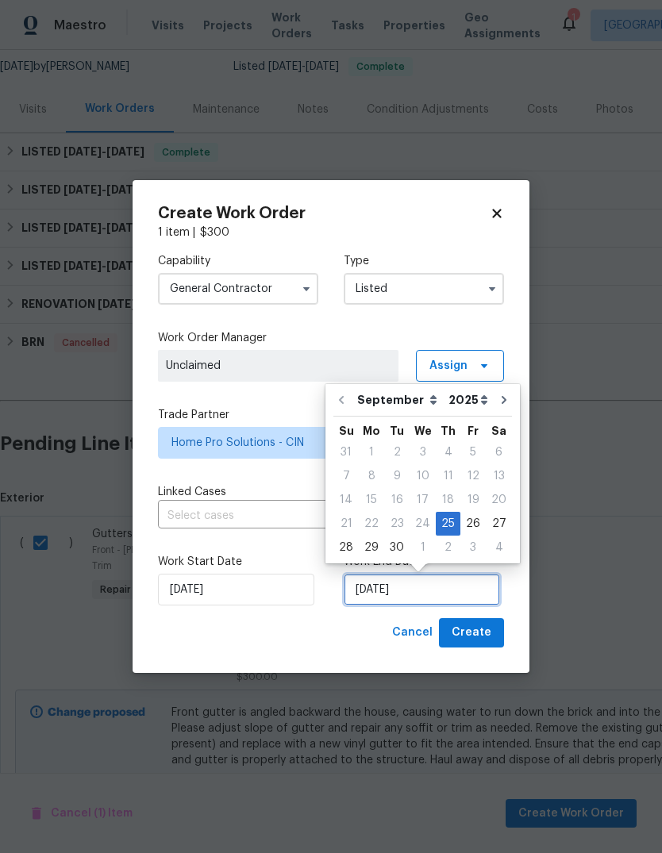
scroll to position [12, 0]
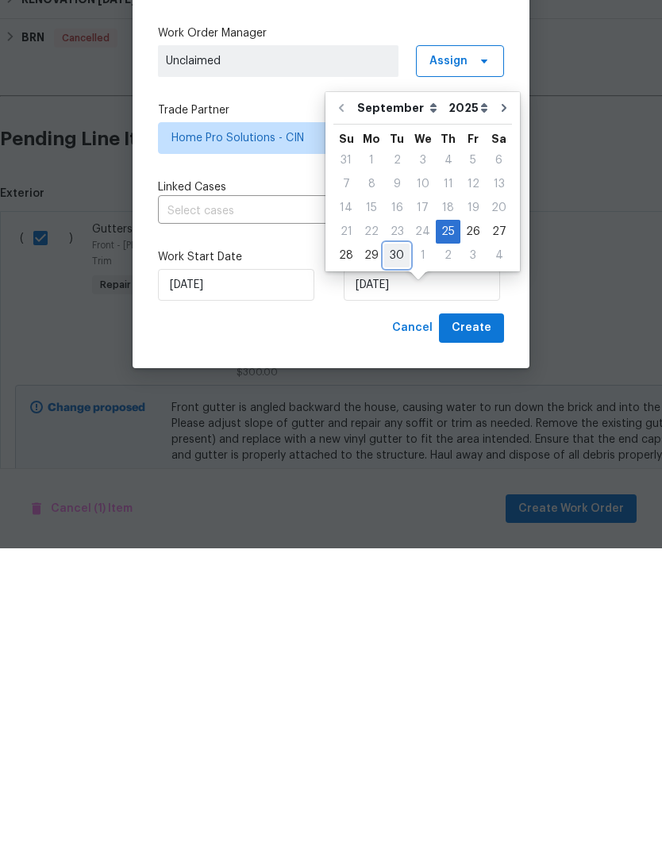
click at [395, 549] on div "30" at bounding box center [396, 560] width 25 height 22
type input "9/30/2025"
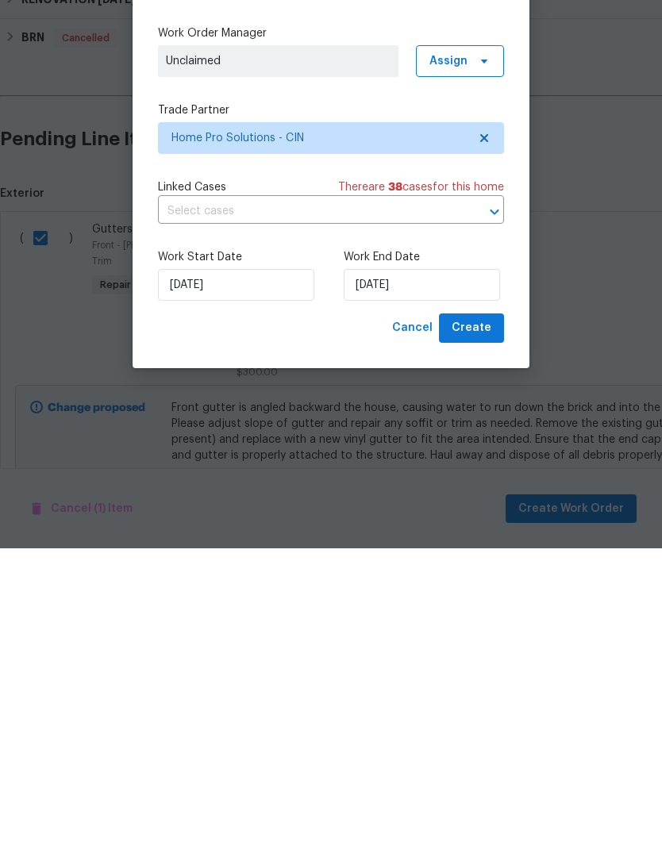
scroll to position [60, 0]
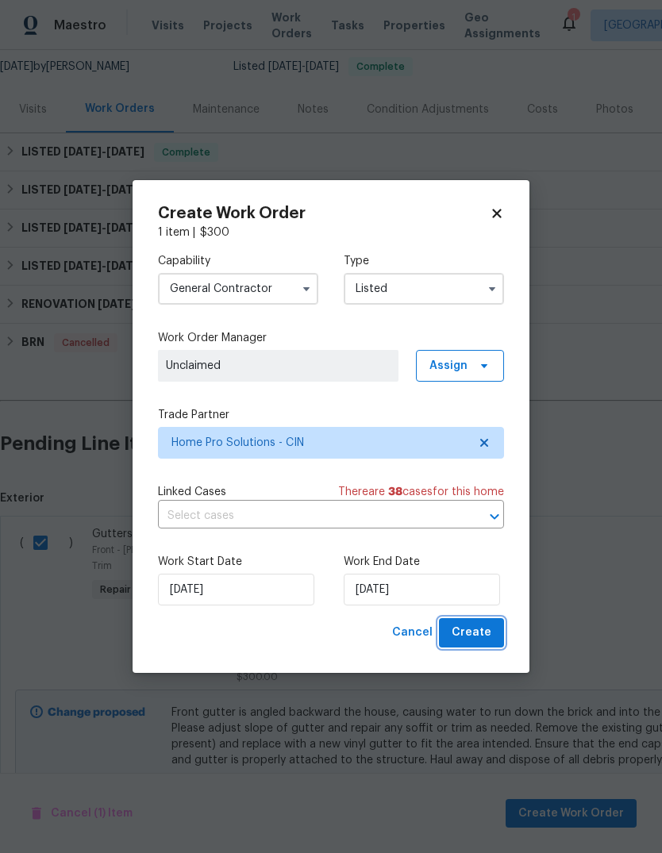
click at [485, 566] on span "Create" at bounding box center [471, 633] width 40 height 20
checkbox input "false"
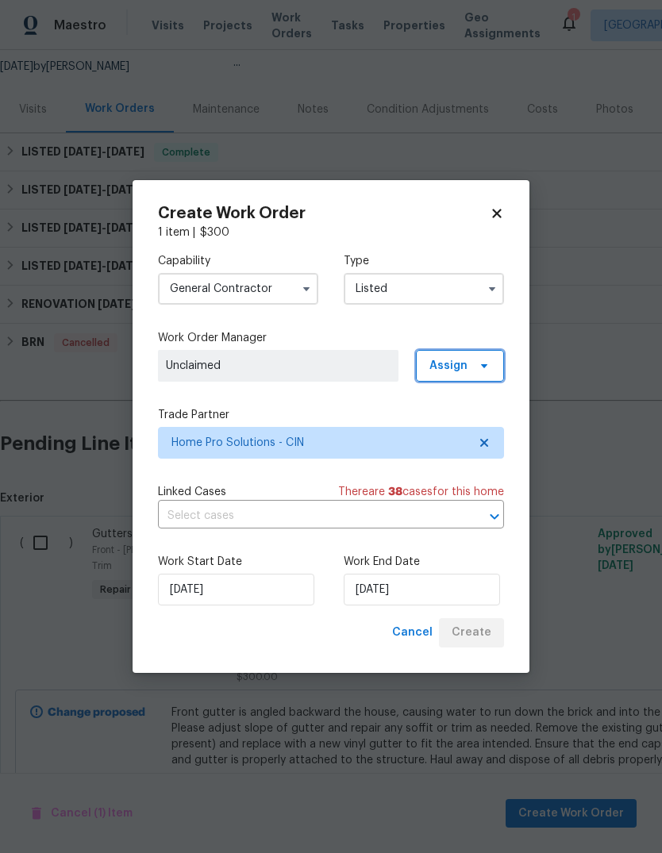
click at [479, 365] on icon at bounding box center [484, 365] width 13 height 13
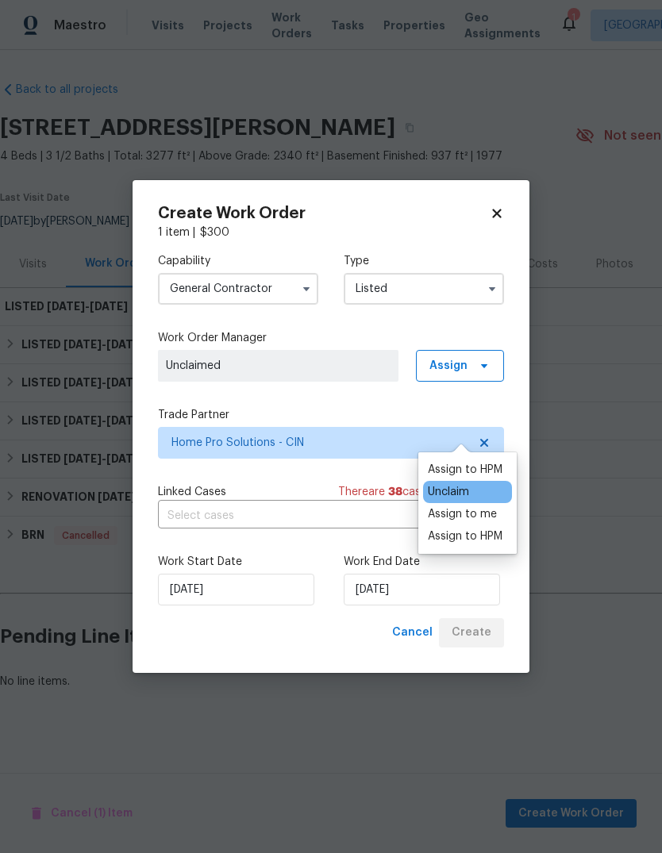
scroll to position [0, 0]
click at [493, 516] on icon "Open" at bounding box center [494, 517] width 9 height 6
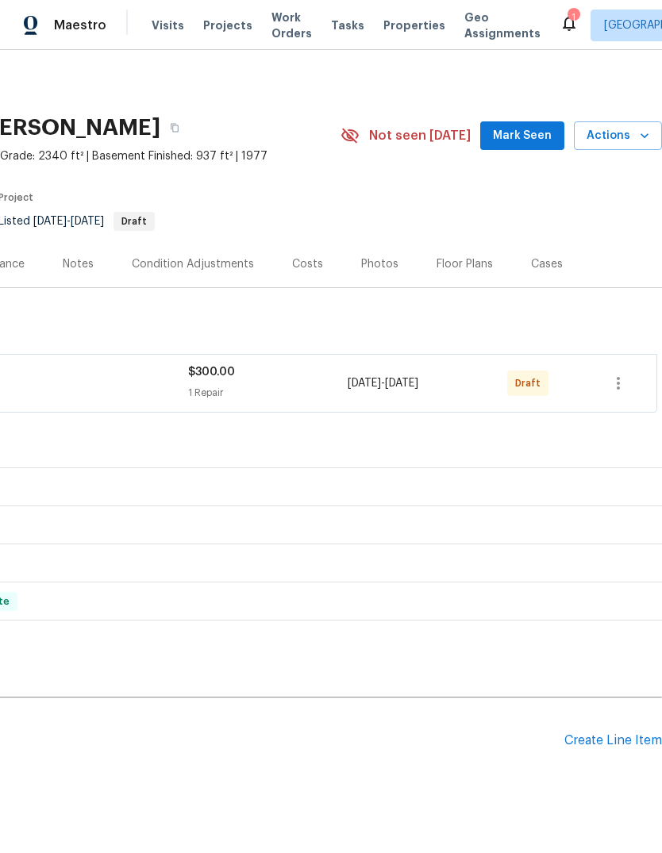
scroll to position [0, 235]
click at [634, 377] on button "button" at bounding box center [618, 383] width 38 height 38
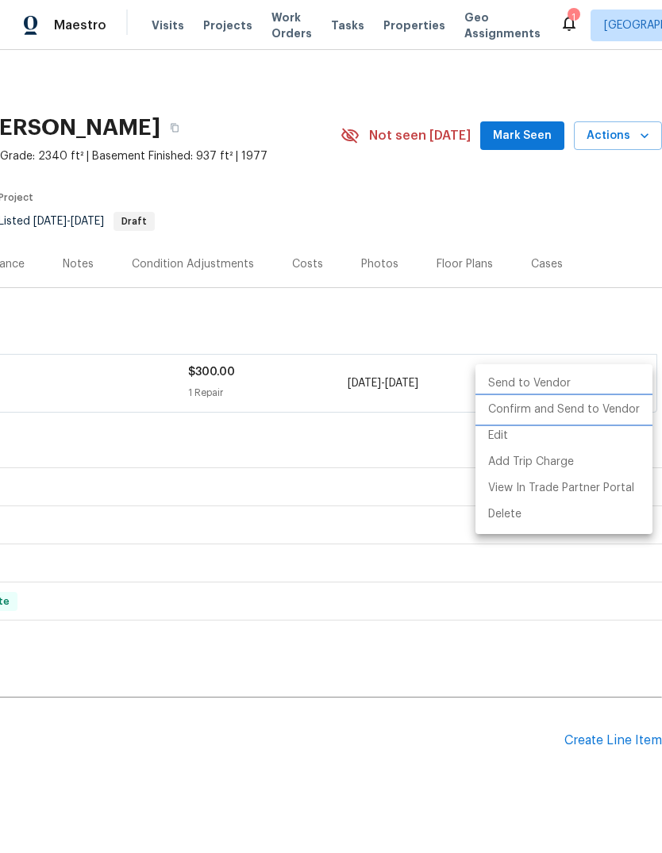
click at [625, 413] on li "Confirm and Send to Vendor" at bounding box center [563, 410] width 177 height 26
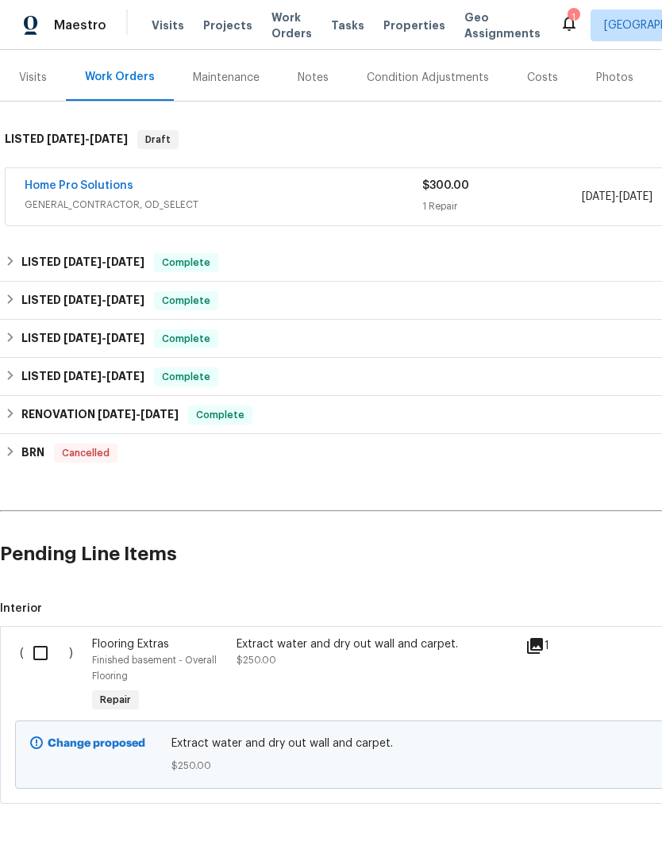
scroll to position [186, 0]
click at [47, 648] on input "checkbox" at bounding box center [46, 652] width 45 height 33
checkbox input "true"
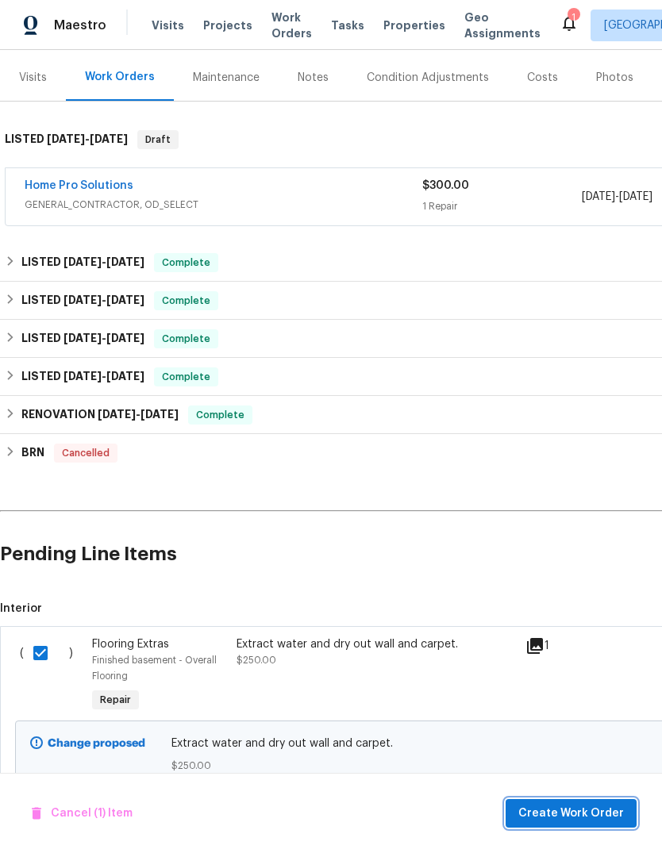
click at [607, 804] on span "Create Work Order" at bounding box center [571, 814] width 106 height 20
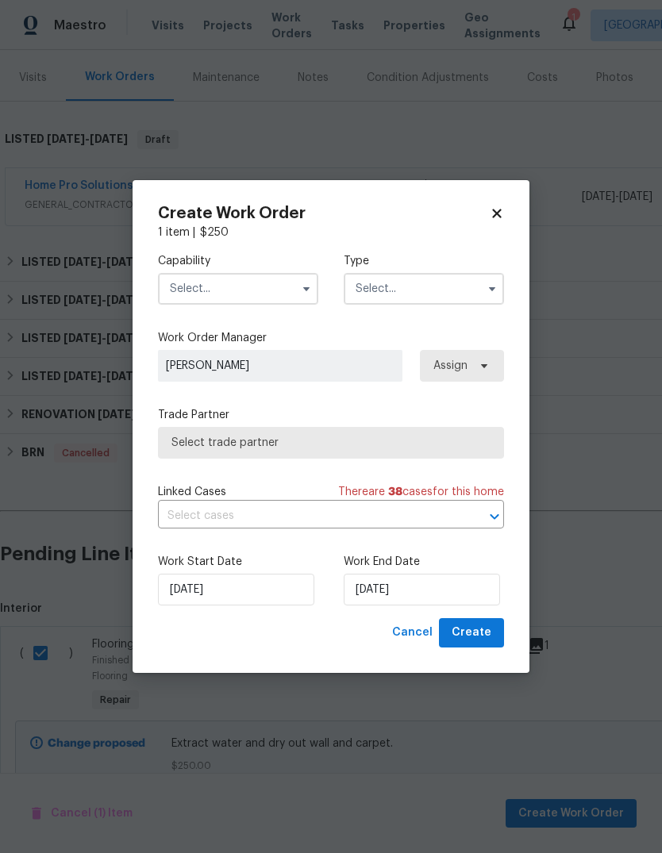
click at [260, 298] on input "text" at bounding box center [238, 289] width 160 height 32
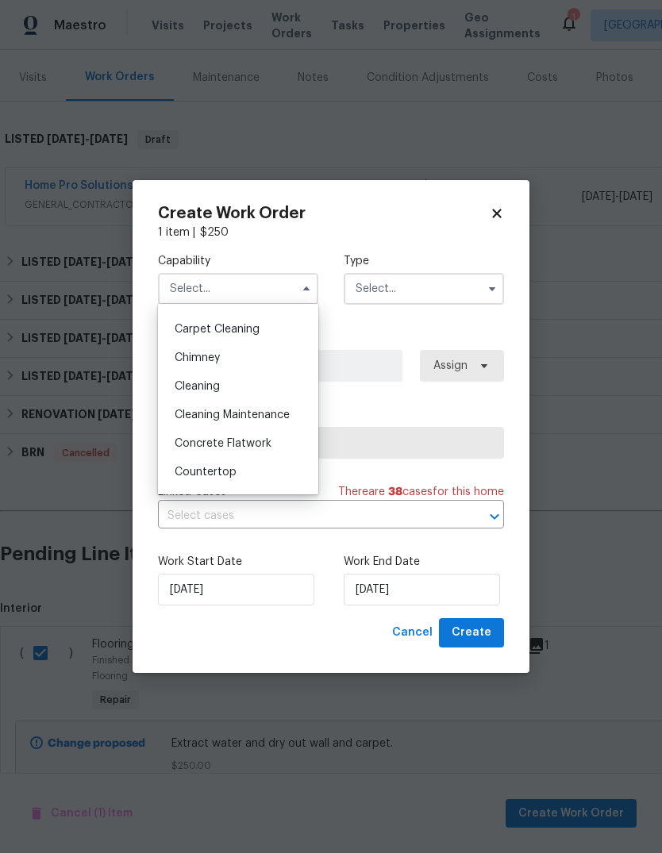
scroll to position [156, 0]
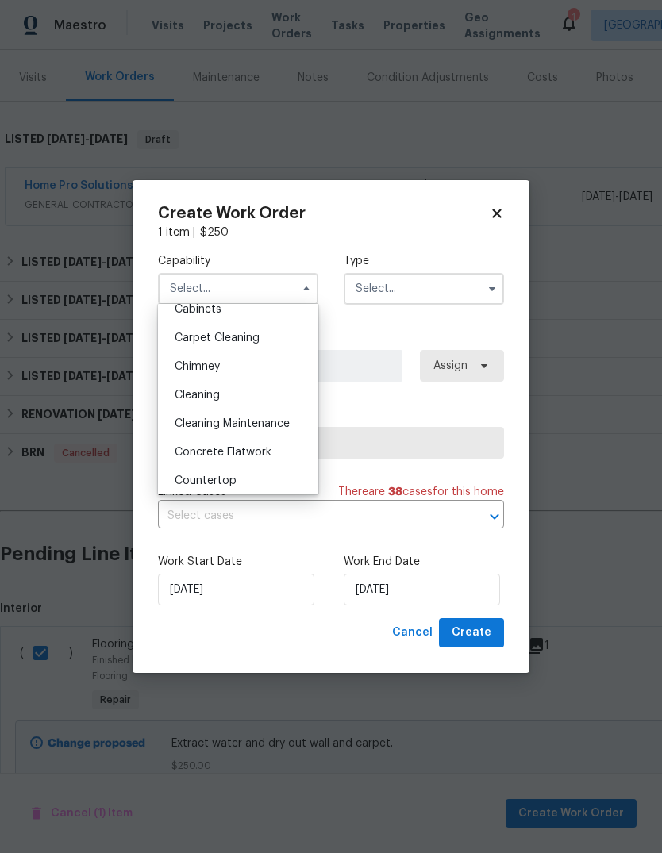
click at [282, 330] on div "Carpet Cleaning" at bounding box center [238, 338] width 152 height 29
type input "Carpet Cleaning"
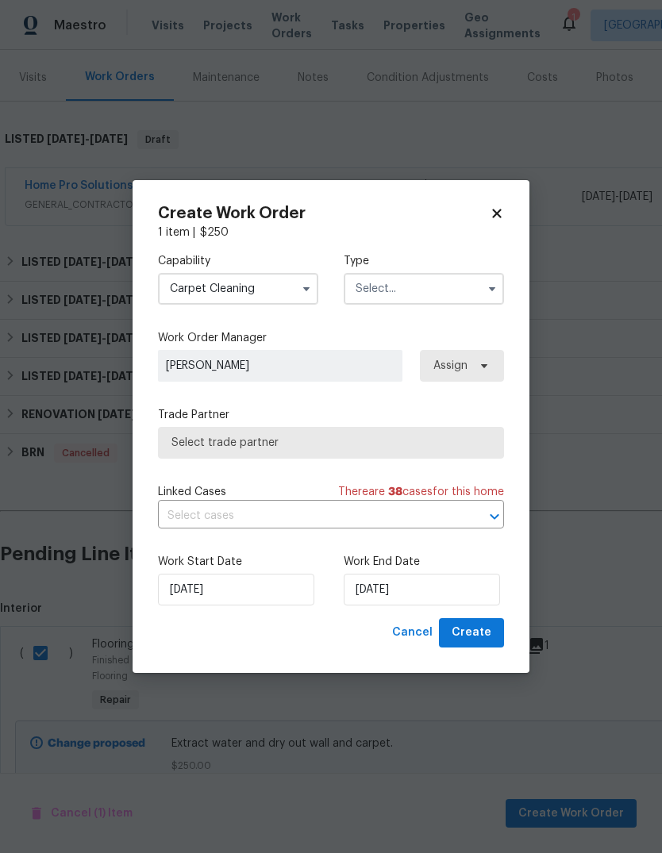
click at [440, 285] on input "text" at bounding box center [424, 289] width 160 height 32
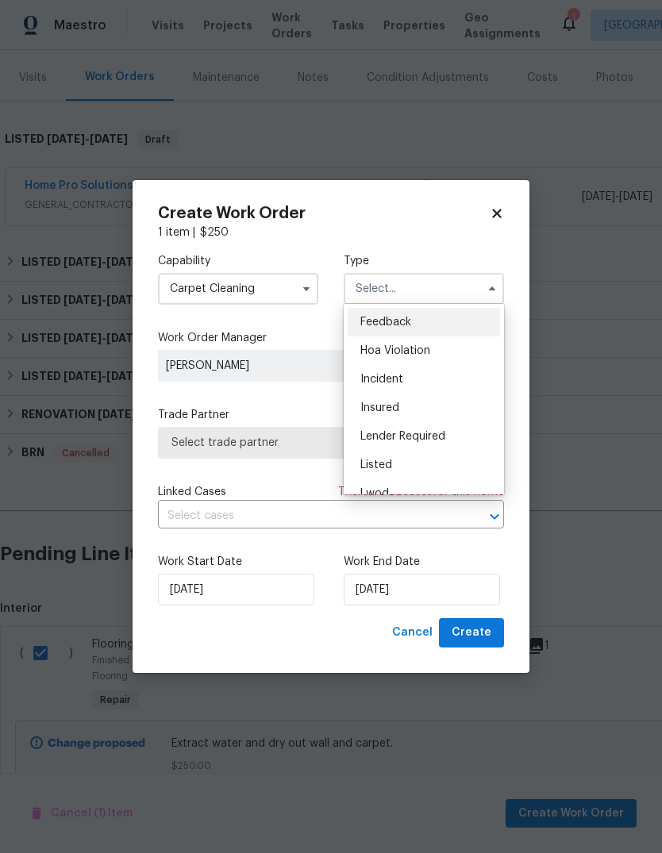
click at [428, 465] on div "Listed" at bounding box center [423, 465] width 152 height 29
type input "Listed"
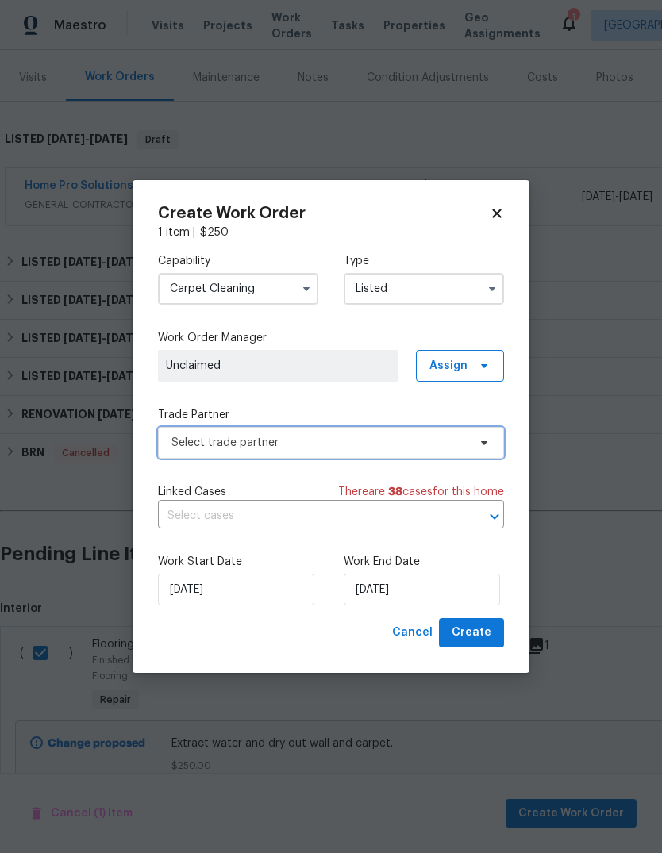
click at [424, 443] on span "Select trade partner" at bounding box center [319, 443] width 296 height 16
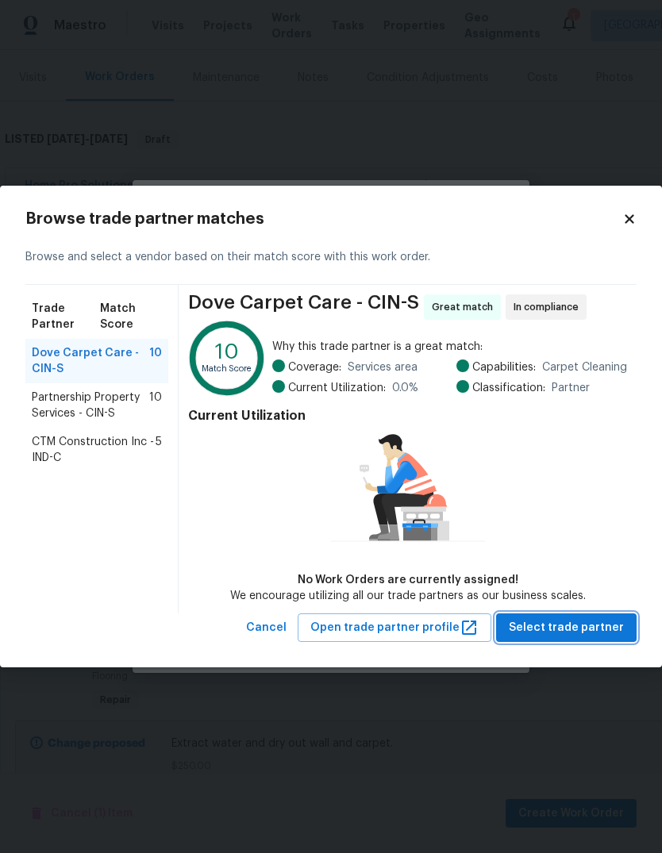
click at [586, 613] on button "Select trade partner" at bounding box center [566, 627] width 140 height 29
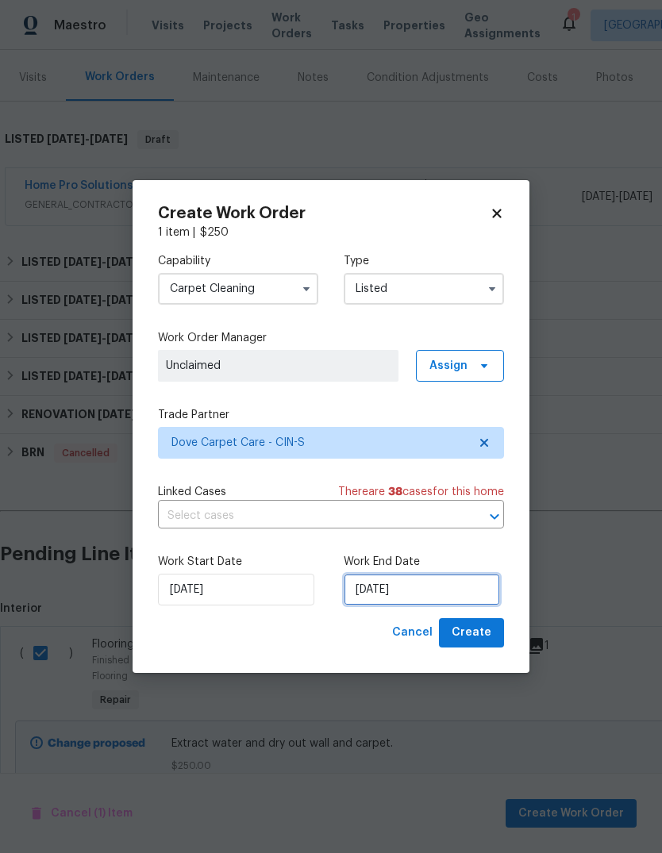
click at [424, 597] on input "9/25/2025" at bounding box center [422, 590] width 156 height 32
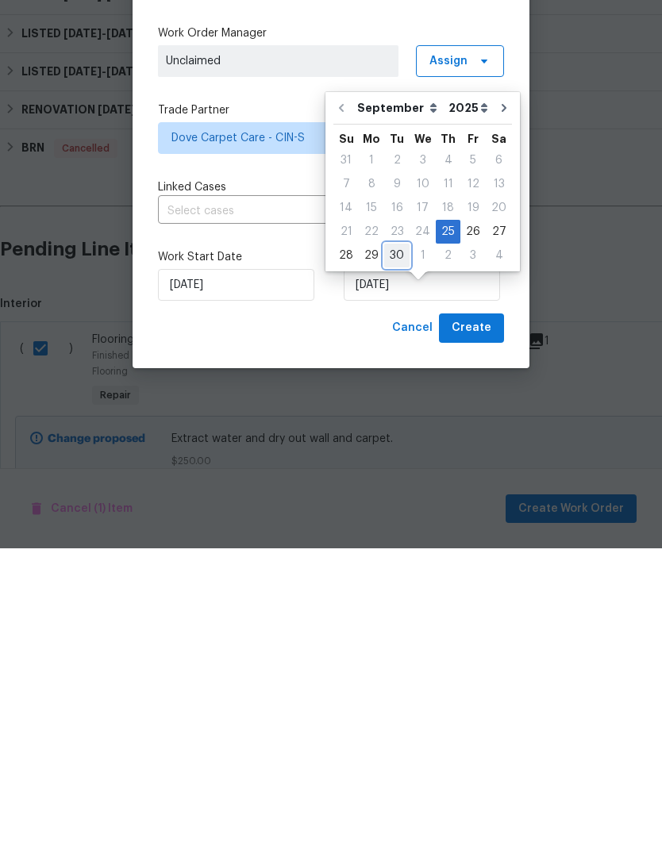
click at [393, 549] on div "30" at bounding box center [396, 560] width 25 height 22
type input "9/30/2025"
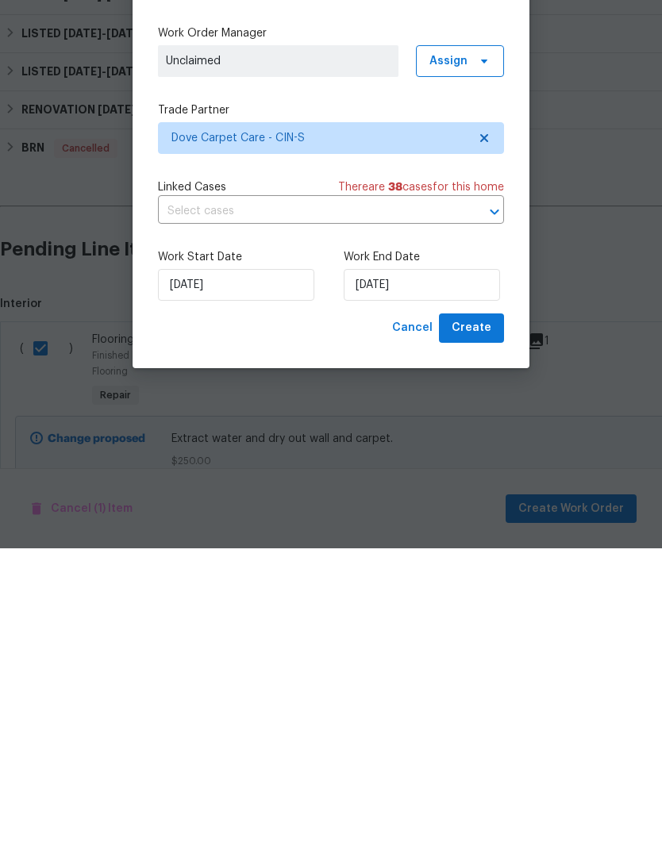
scroll to position [60, 0]
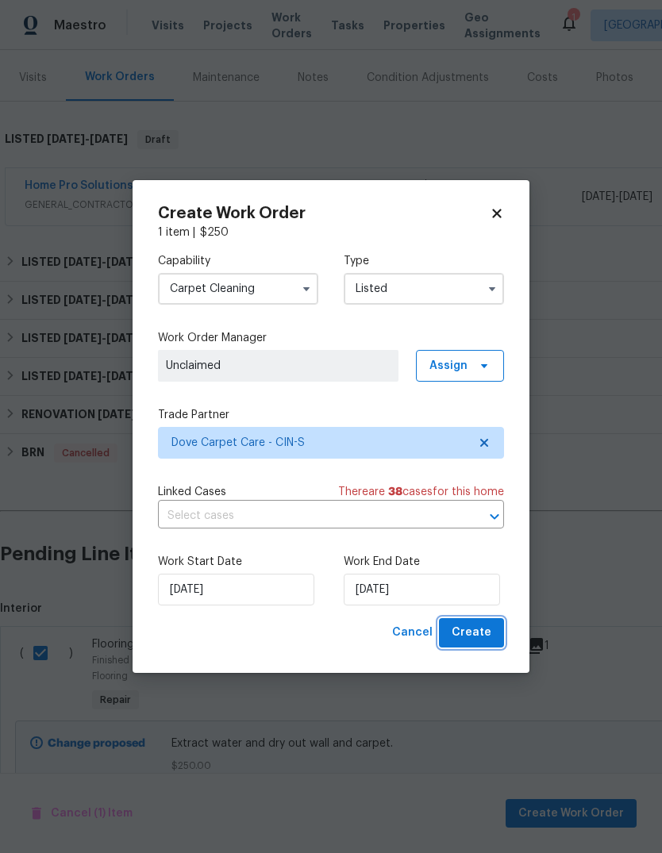
click at [488, 628] on span "Create" at bounding box center [471, 633] width 40 height 20
checkbox input "false"
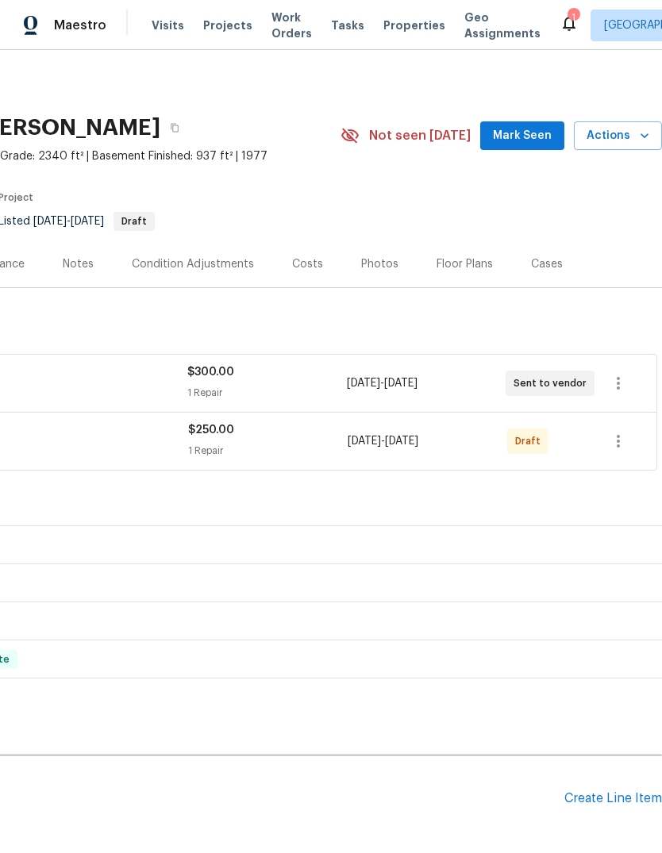
scroll to position [0, 235]
click at [613, 422] on button "button" at bounding box center [618, 441] width 38 height 38
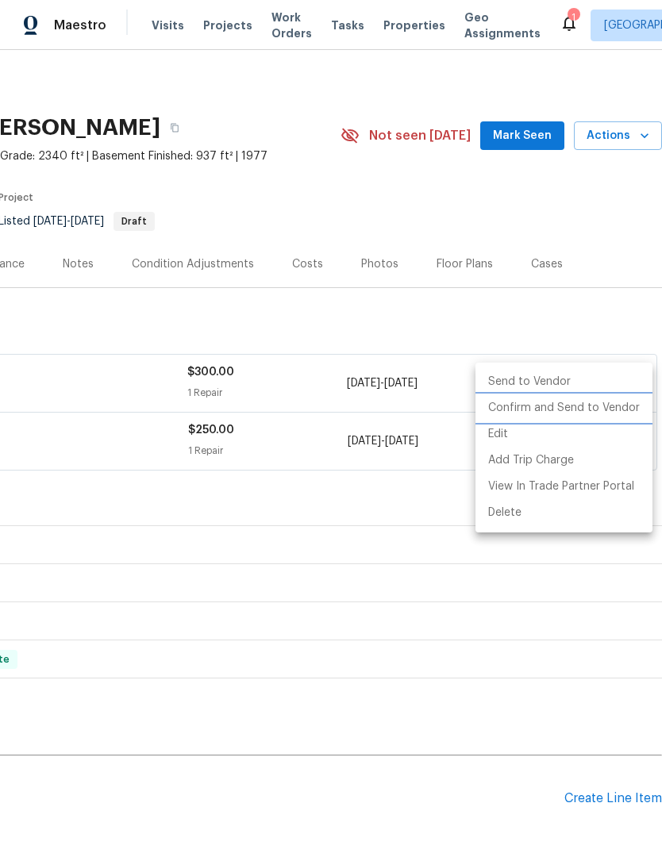
click at [603, 409] on li "Confirm and Send to Vendor" at bounding box center [563, 408] width 177 height 26
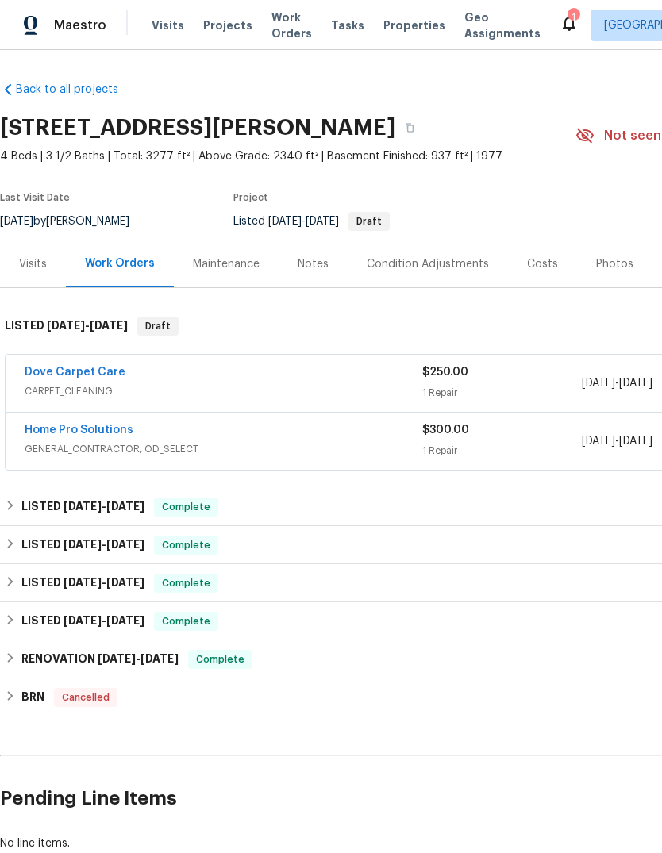
click at [22, 265] on div "Visits" at bounding box center [33, 264] width 28 height 16
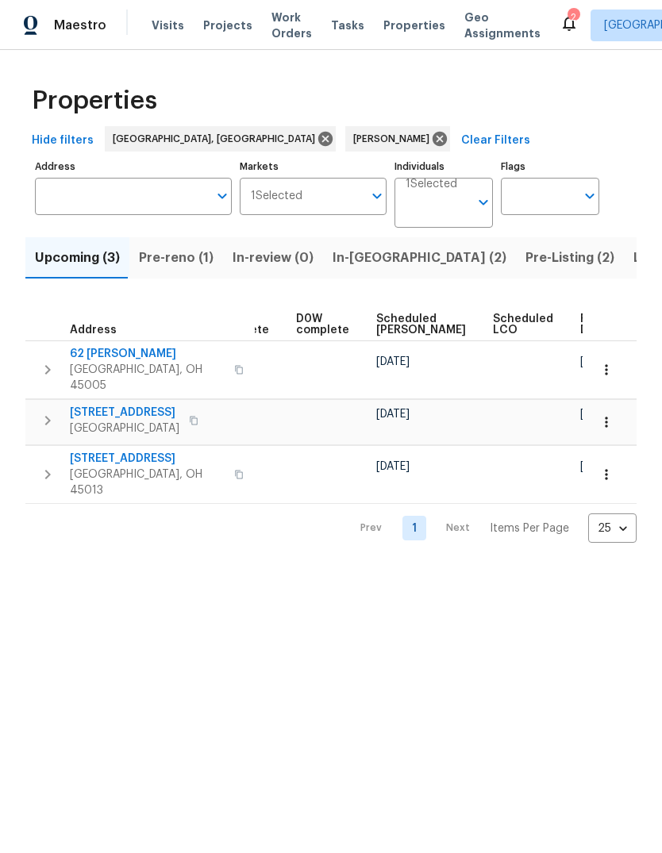
scroll to position [0, 112]
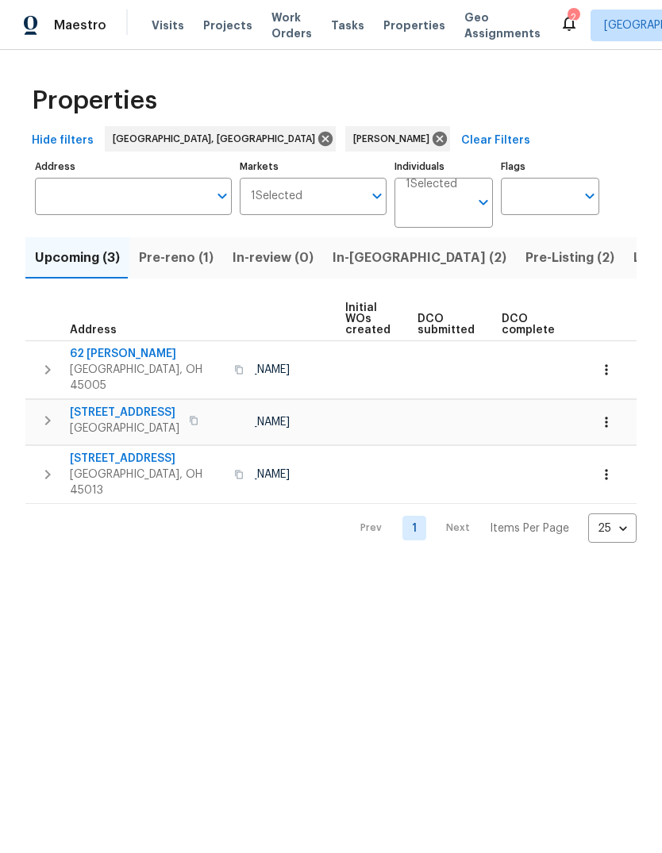
click at [633, 263] on span "Listed (11)" at bounding box center [664, 258] width 63 height 22
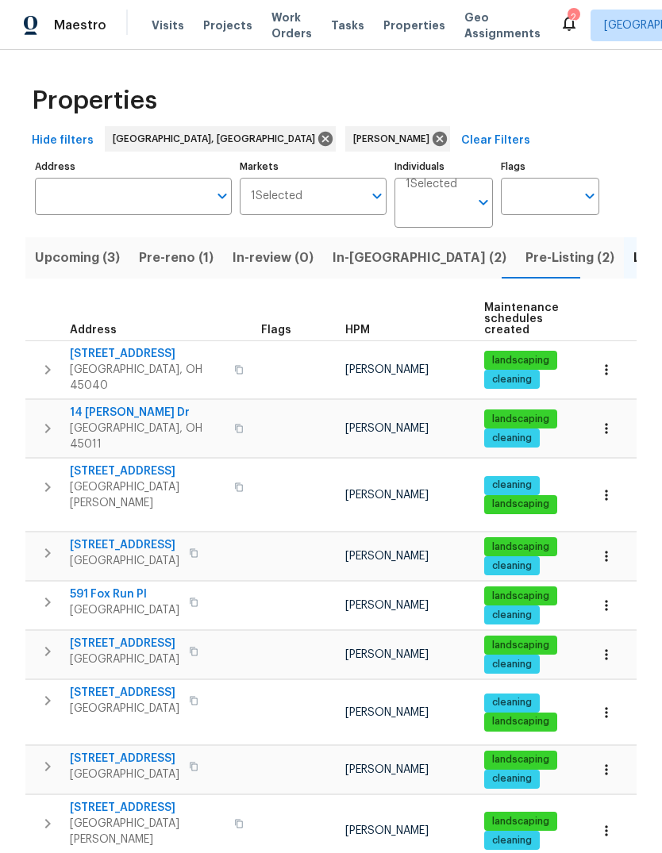
click at [197, 696] on icon "button" at bounding box center [194, 701] width 10 height 10
click at [190, 689] on button "button" at bounding box center [193, 700] width 19 height 22
